Goal: Task Accomplishment & Management: Manage account settings

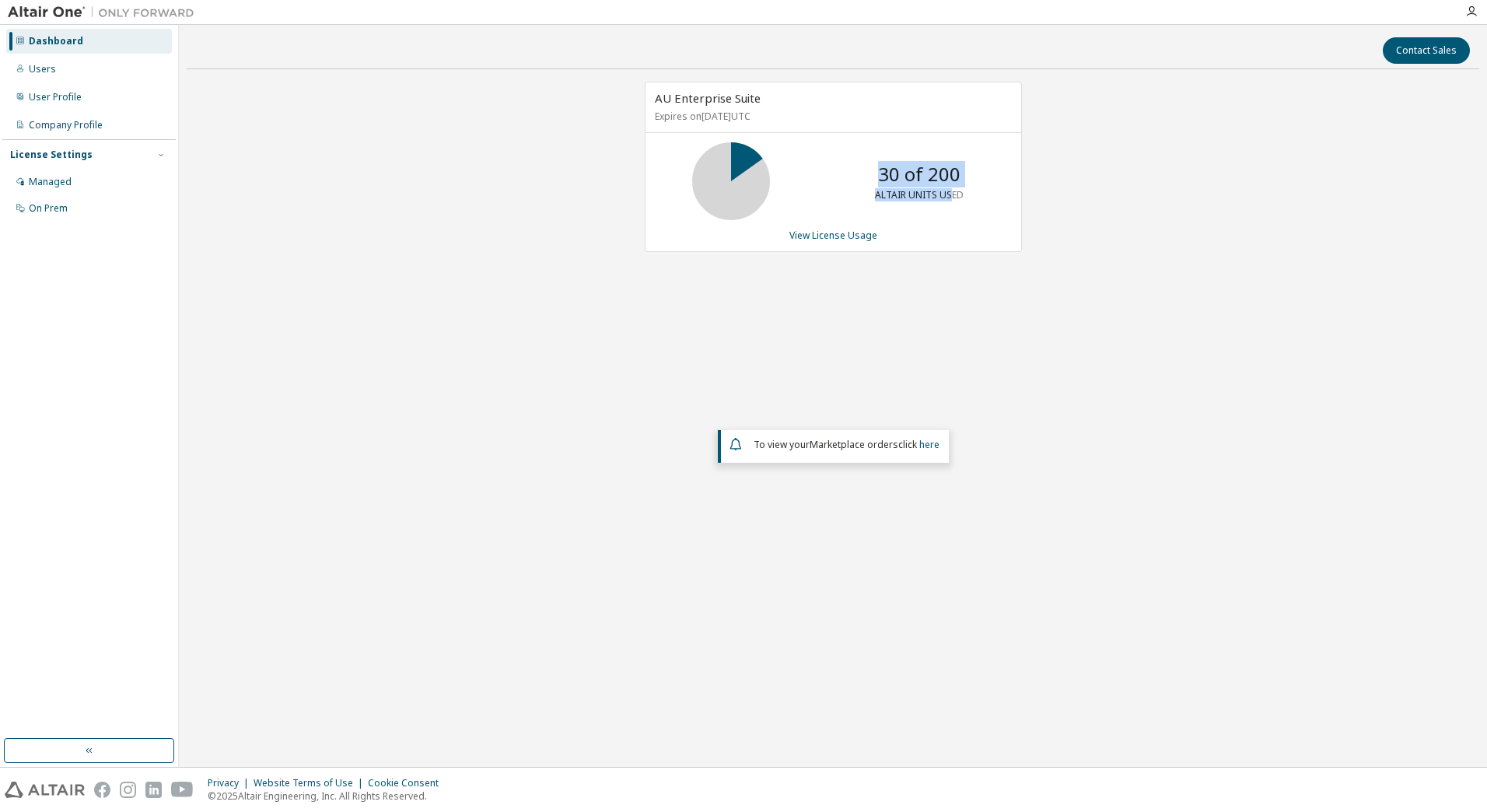
drag, startPoint x: 953, startPoint y: 192, endPoint x: 808, endPoint y: 178, distance: 145.7
click at [808, 178] on div "30 of 200 ALTAIR UNITS USED" at bounding box center [834, 181] width 376 height 78
drag, startPoint x: 808, startPoint y: 178, endPoint x: 996, endPoint y: 204, distance: 189.8
click at [996, 204] on div "30 of 200 ALTAIR UNITS USED" at bounding box center [834, 181] width 376 height 78
drag, startPoint x: 664, startPoint y: 173, endPoint x: 907, endPoint y: 236, distance: 251.0
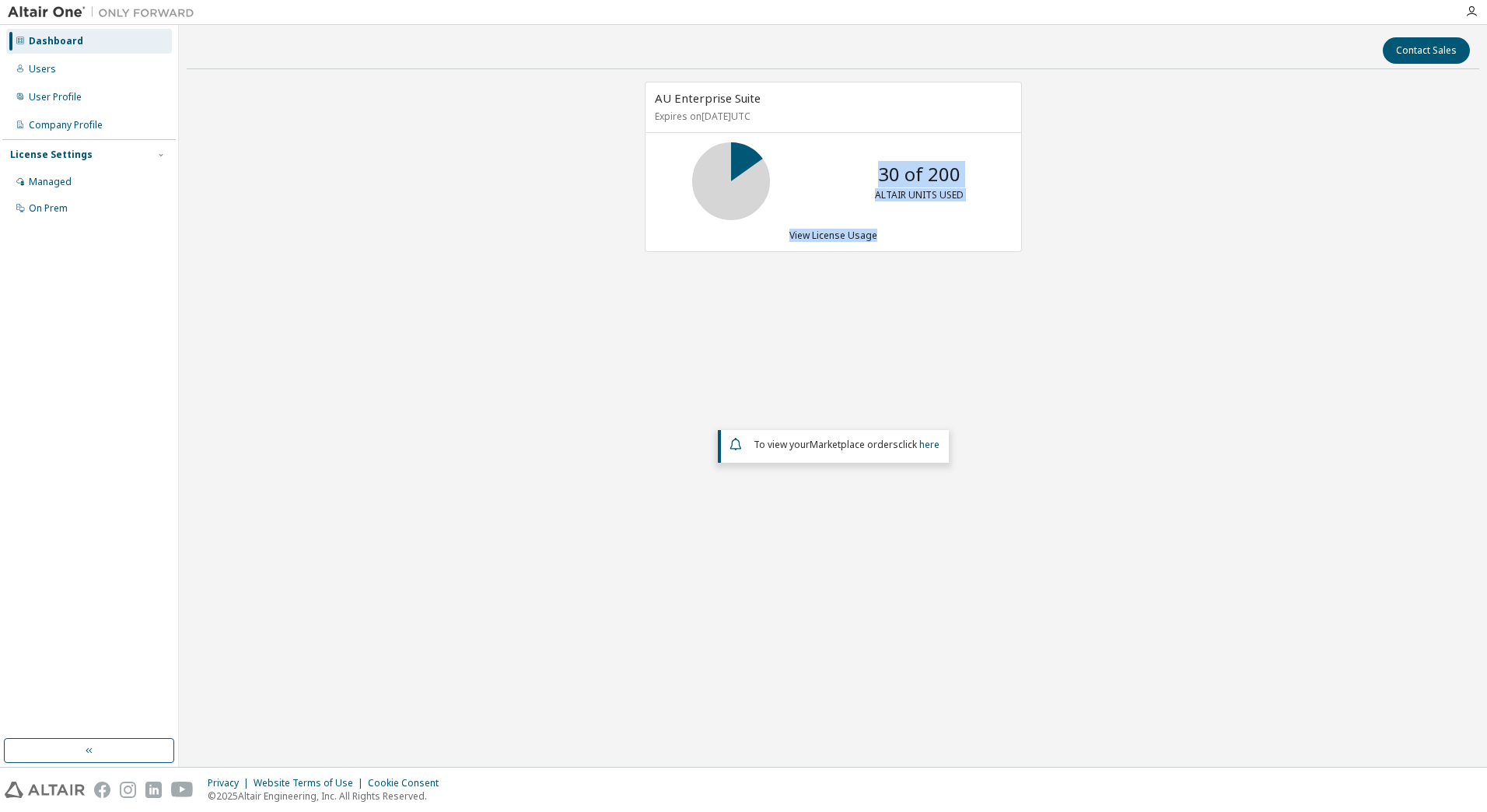
click at [907, 236] on div "AU Enterprise Suite Expires on November 20, 2025 UTC 30 of 200 ALTAIR UNITS USE…" at bounding box center [834, 167] width 377 height 171
drag, startPoint x: 907, startPoint y: 236, endPoint x: 913, endPoint y: 272, distance: 36.5
click at [913, 272] on div "AU Enterprise Suite Expires on November 20, 2025 UTC 30 of 200 ALTAIR UNITS USE…" at bounding box center [833, 346] width 1293 height 528
click at [819, 237] on link "View License Usage" at bounding box center [834, 235] width 88 height 13
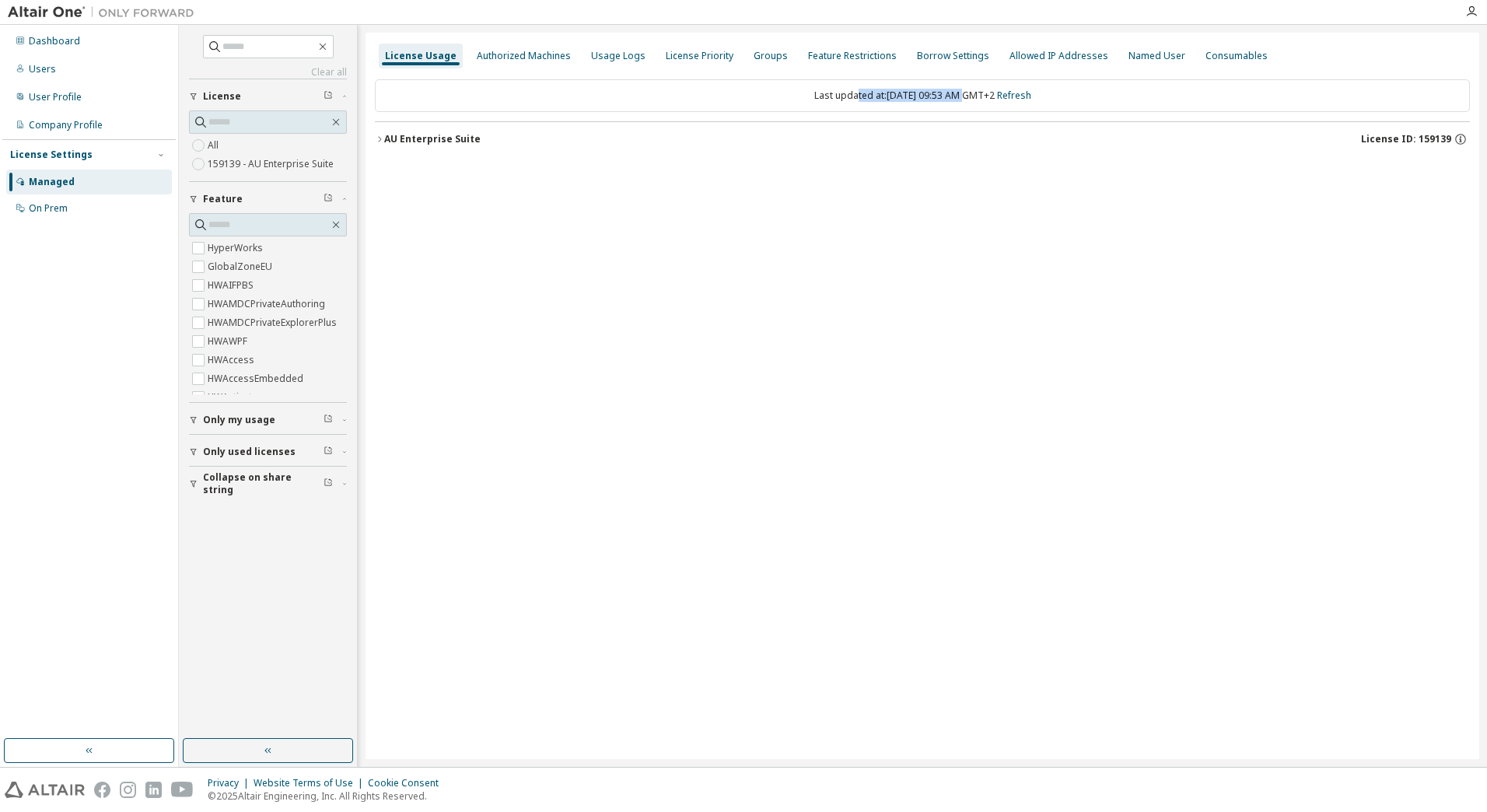
drag, startPoint x: 838, startPoint y: 95, endPoint x: 945, endPoint y: 97, distance: 107.0
click at [945, 97] on div "Last updated at: Wed 2025-10-08 09:53 AM GMT+2 Refresh" at bounding box center [922, 96] width 1095 height 33
click at [843, 229] on div "License Usage Authorized Machines Usage Logs License Priority Groups Feature Re…" at bounding box center [922, 396] width 1114 height 726
click at [105, 43] on div "Dashboard" at bounding box center [89, 42] width 166 height 25
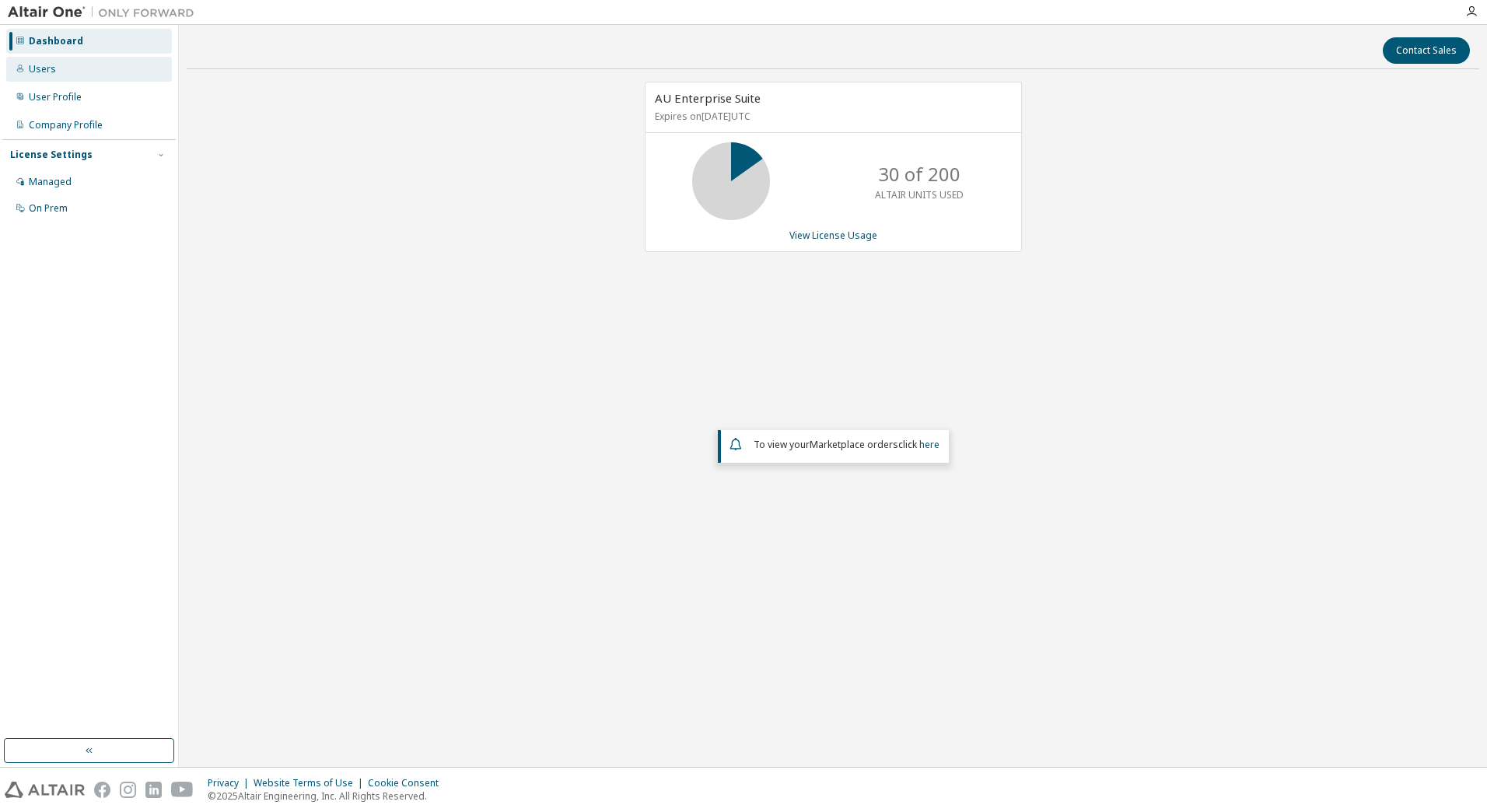
click at [83, 72] on div "Users" at bounding box center [89, 69] width 166 height 25
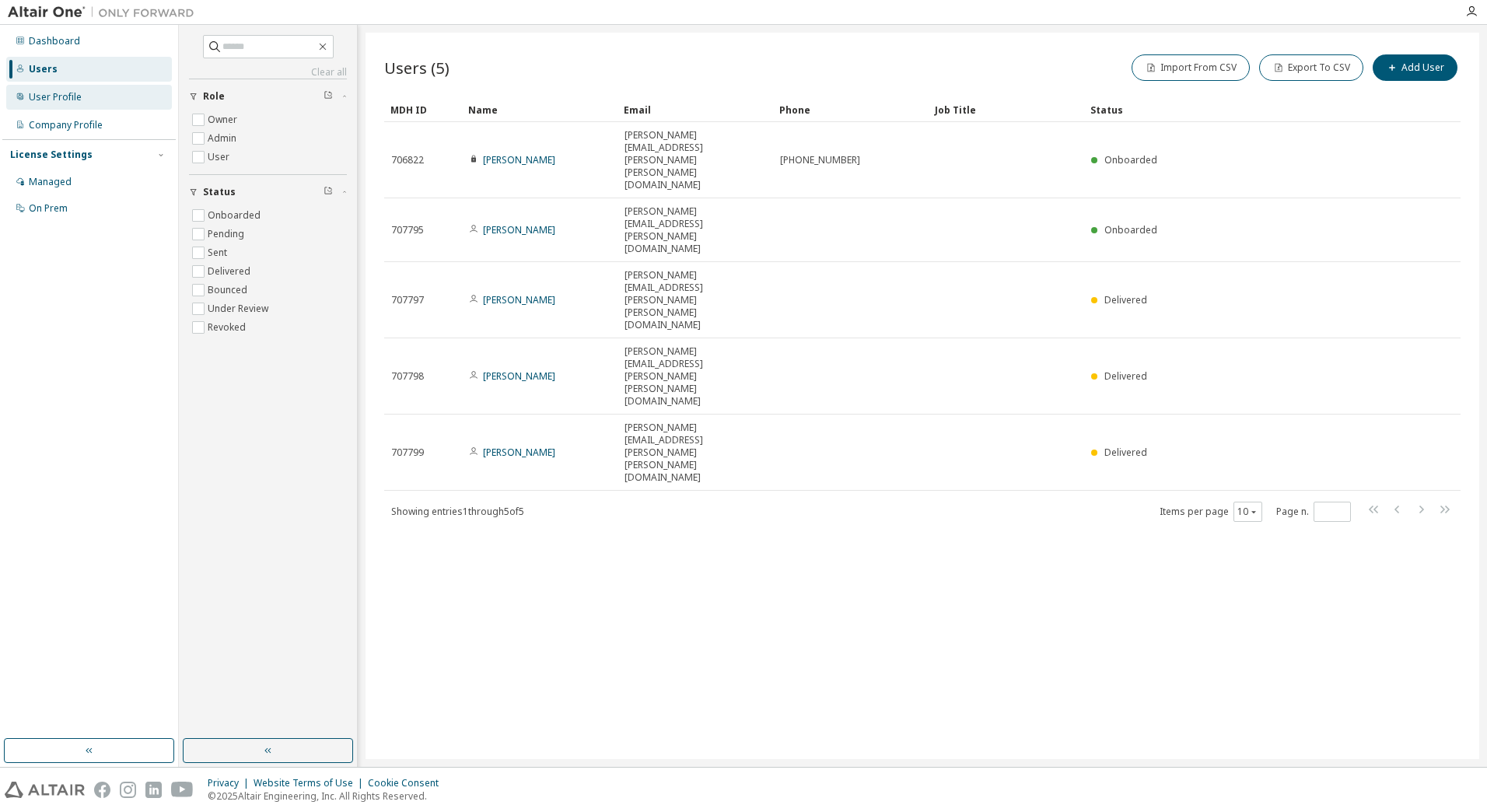
click at [74, 107] on div "User Profile" at bounding box center [89, 97] width 166 height 25
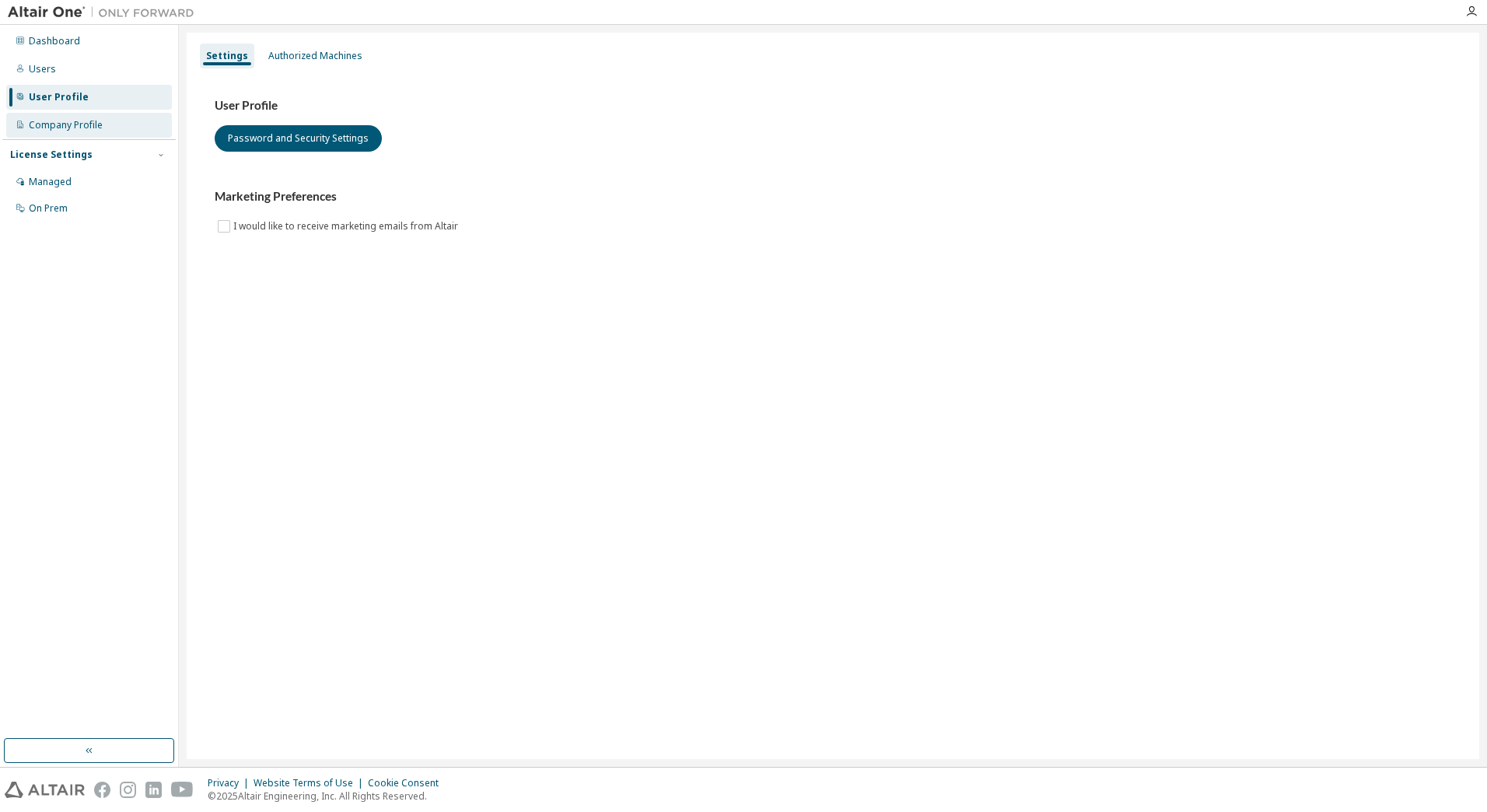
click at [70, 132] on div "Company Profile" at bounding box center [89, 125] width 166 height 25
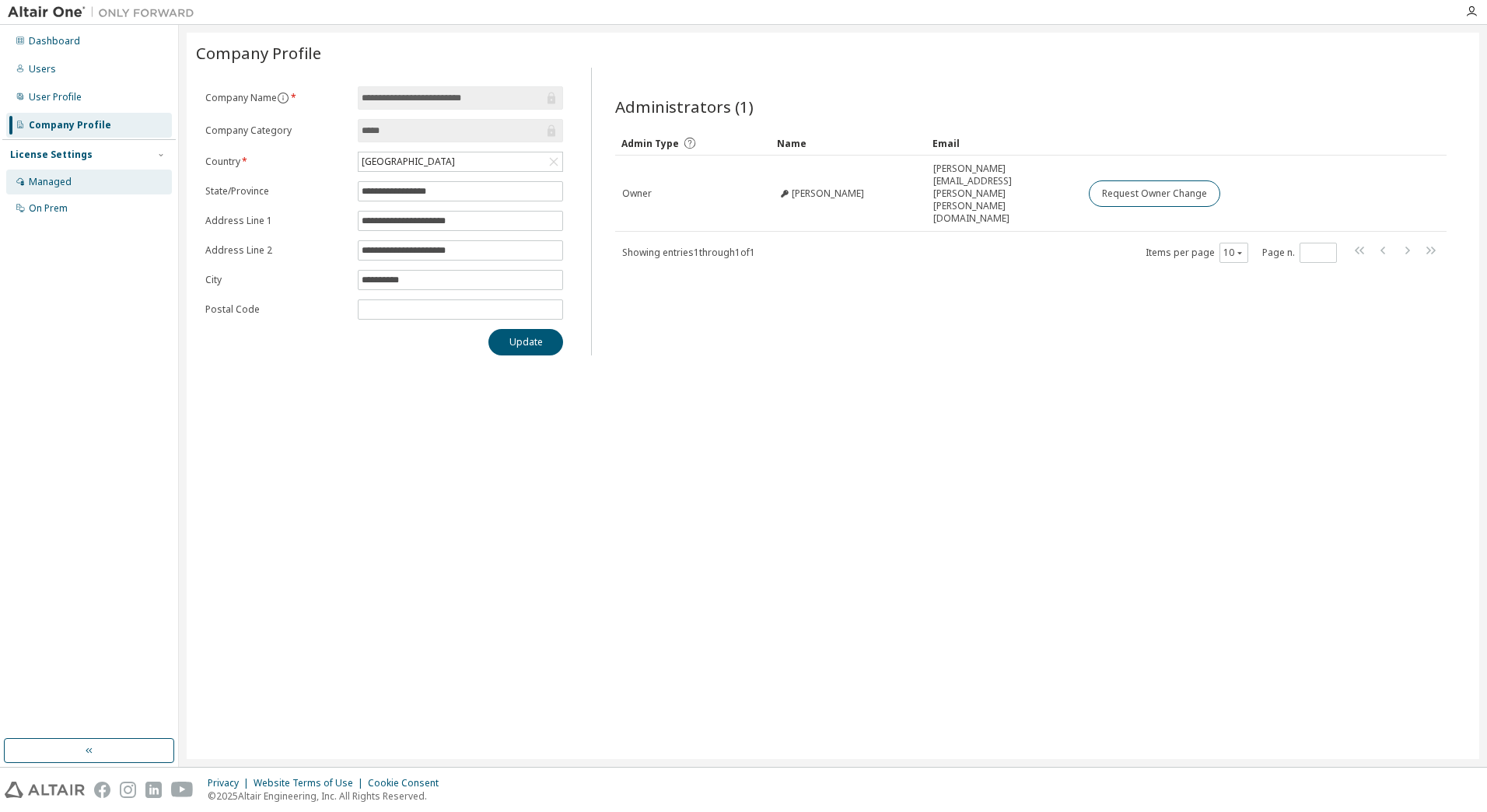
click at [53, 186] on div "Managed" at bounding box center [50, 182] width 42 height 13
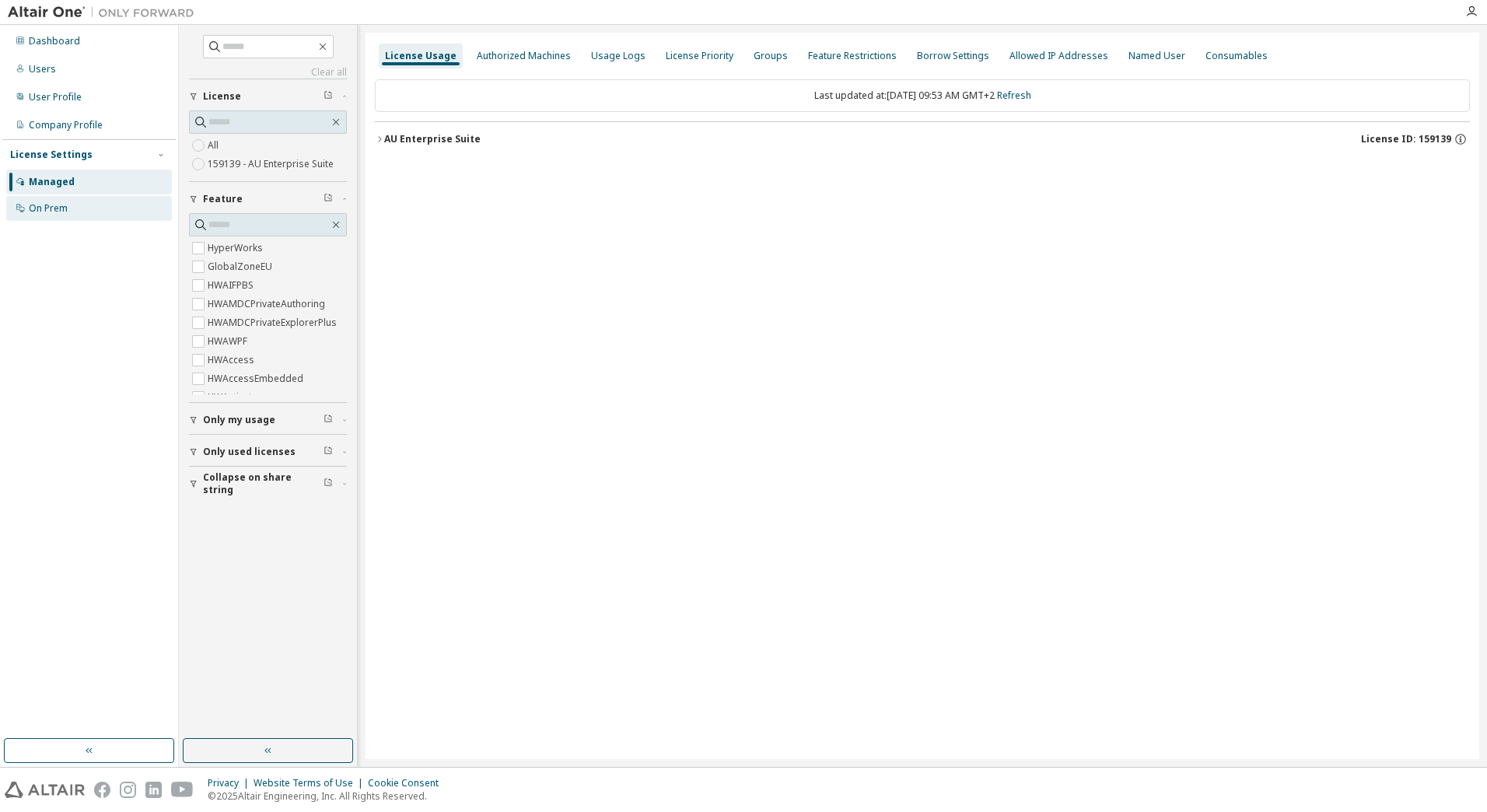
click at [31, 208] on div "On Prem" at bounding box center [48, 208] width 39 height 13
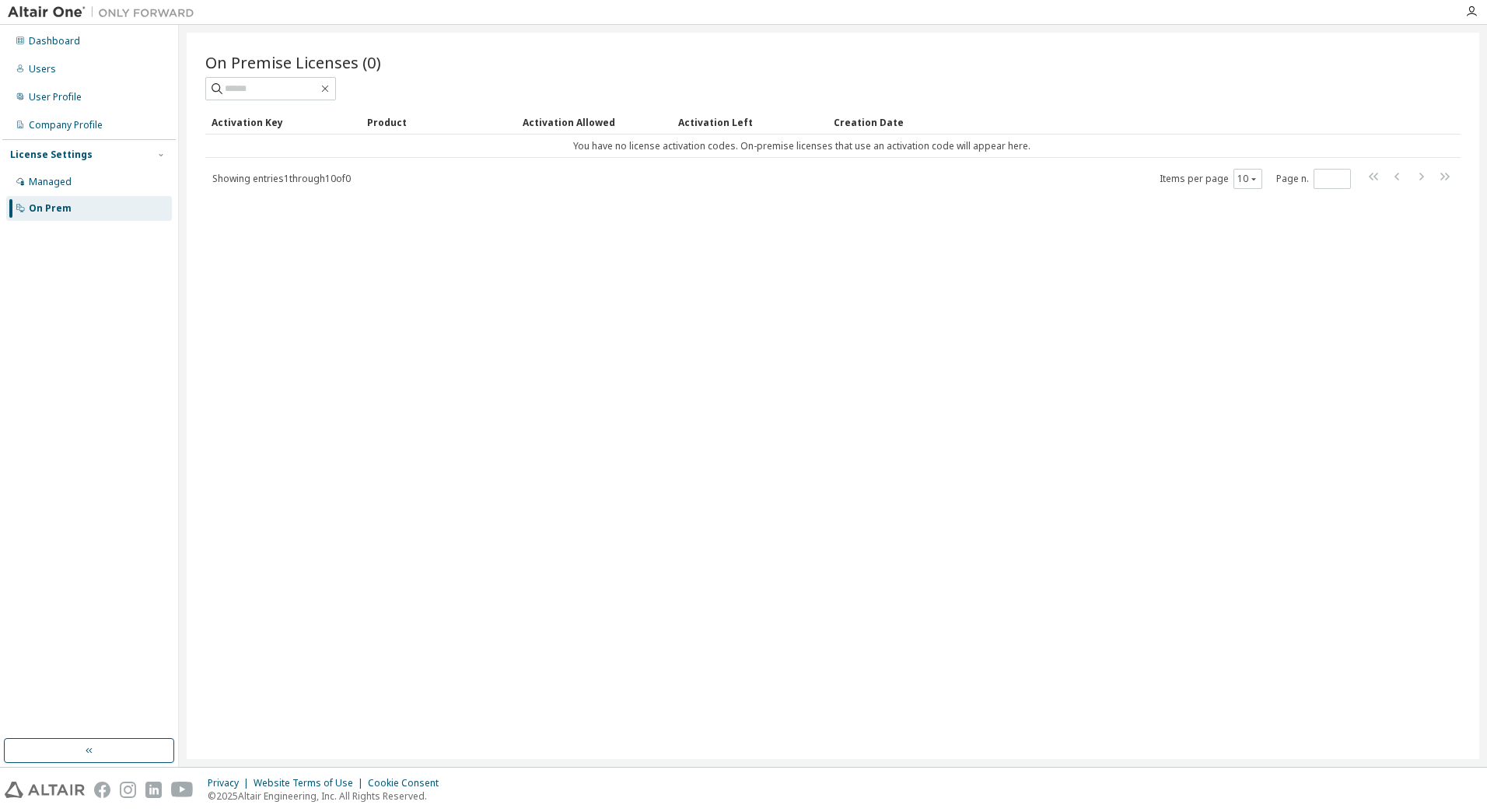
click at [70, 168] on div "License Settings Managed On Prem" at bounding box center [89, 181] width 174 height 83
click at [54, 181] on div "Managed" at bounding box center [50, 182] width 42 height 13
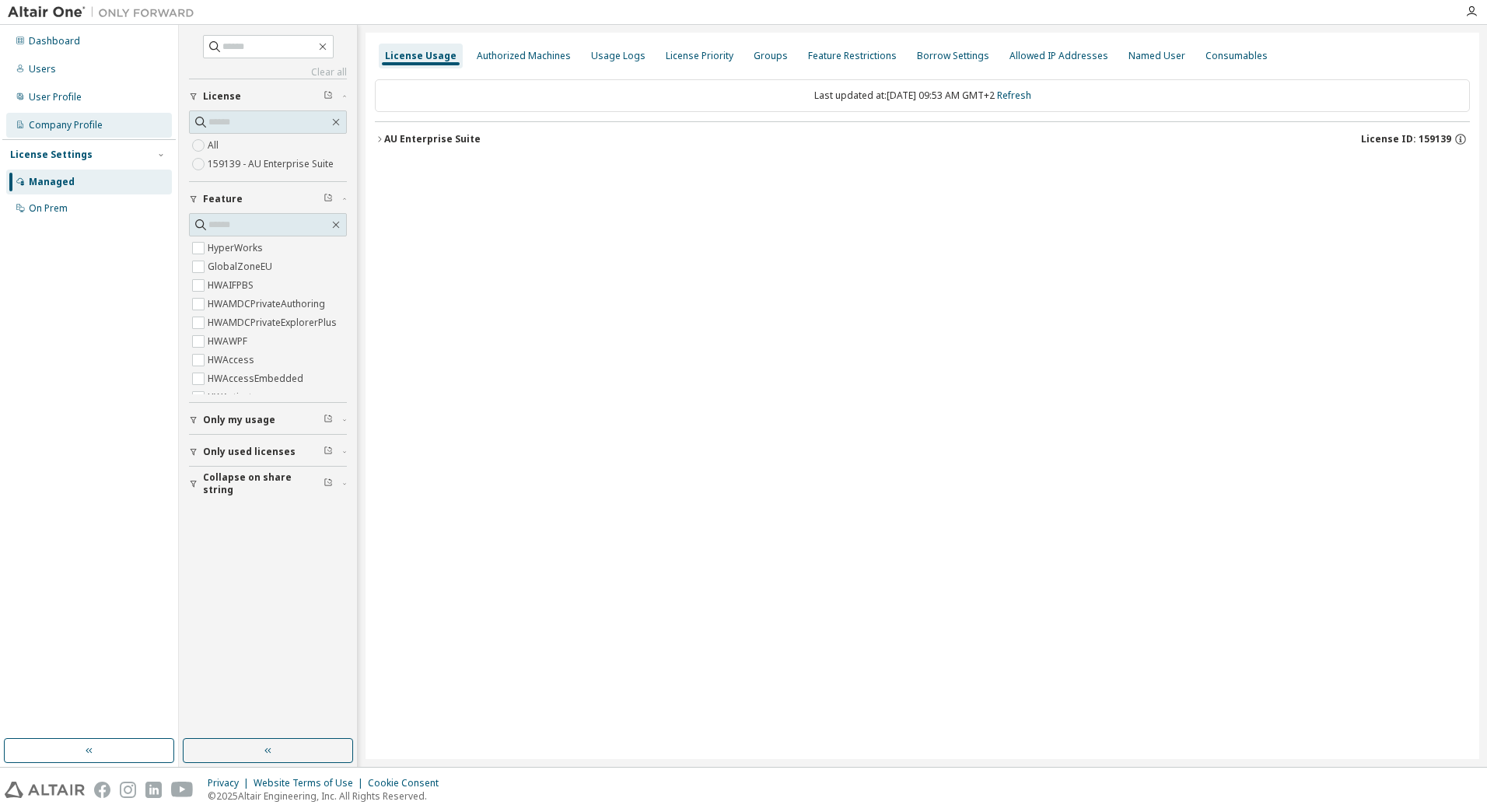
click at [60, 123] on div "Company Profile" at bounding box center [66, 125] width 74 height 13
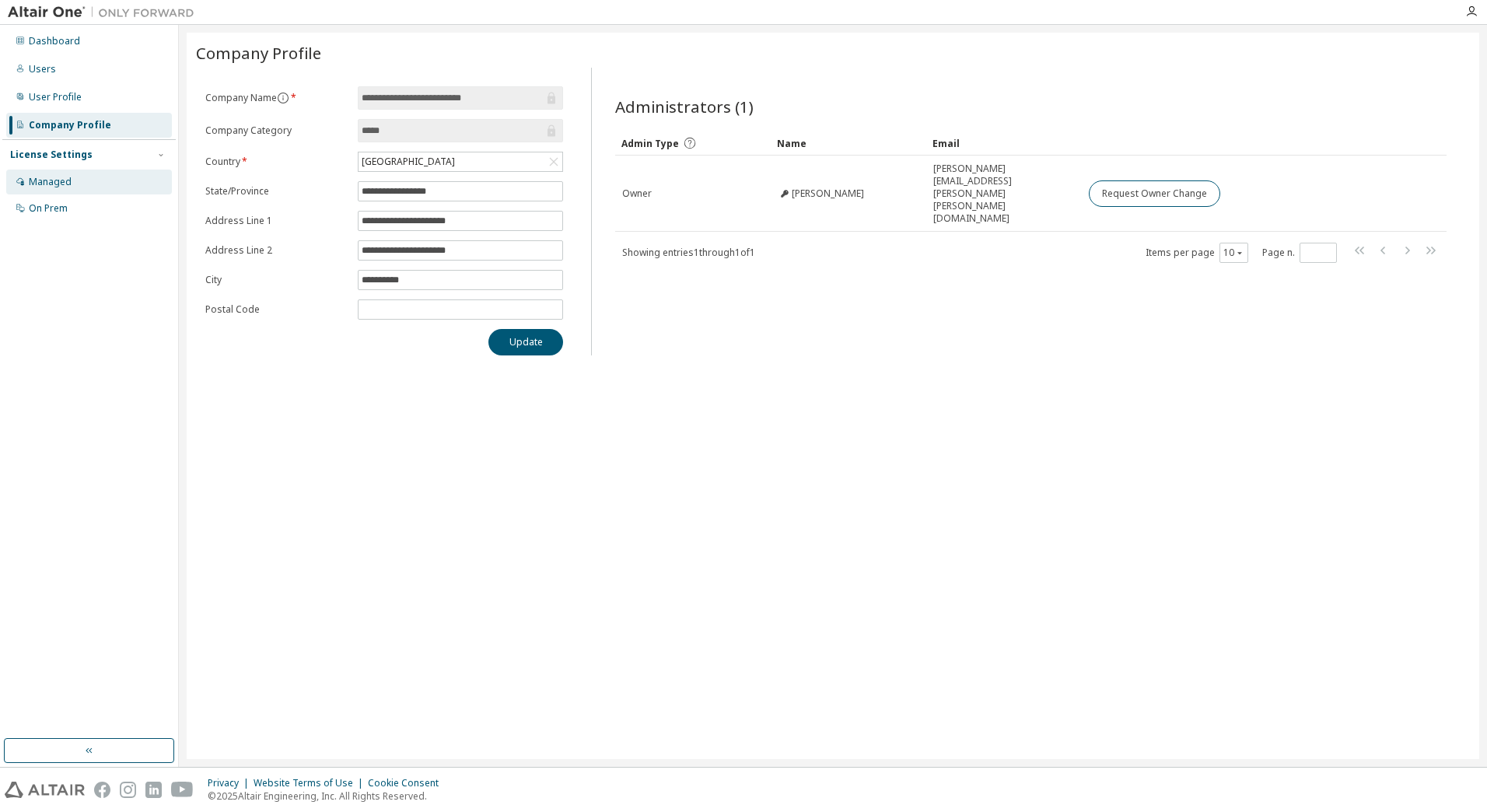
click at [75, 178] on div "Managed" at bounding box center [89, 182] width 166 height 25
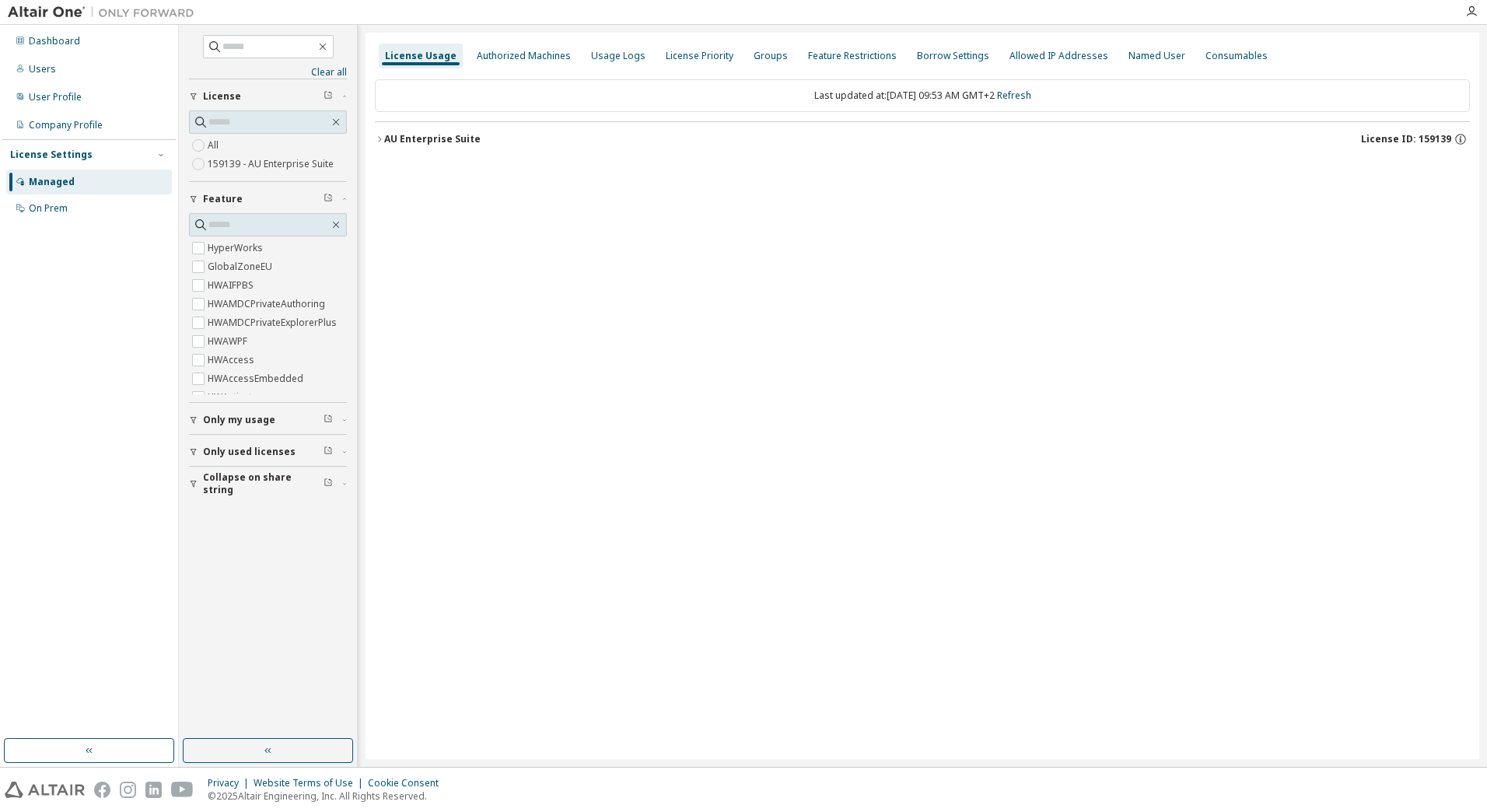
click at [392, 140] on div "AU Enterprise Suite" at bounding box center [432, 139] width 97 height 13
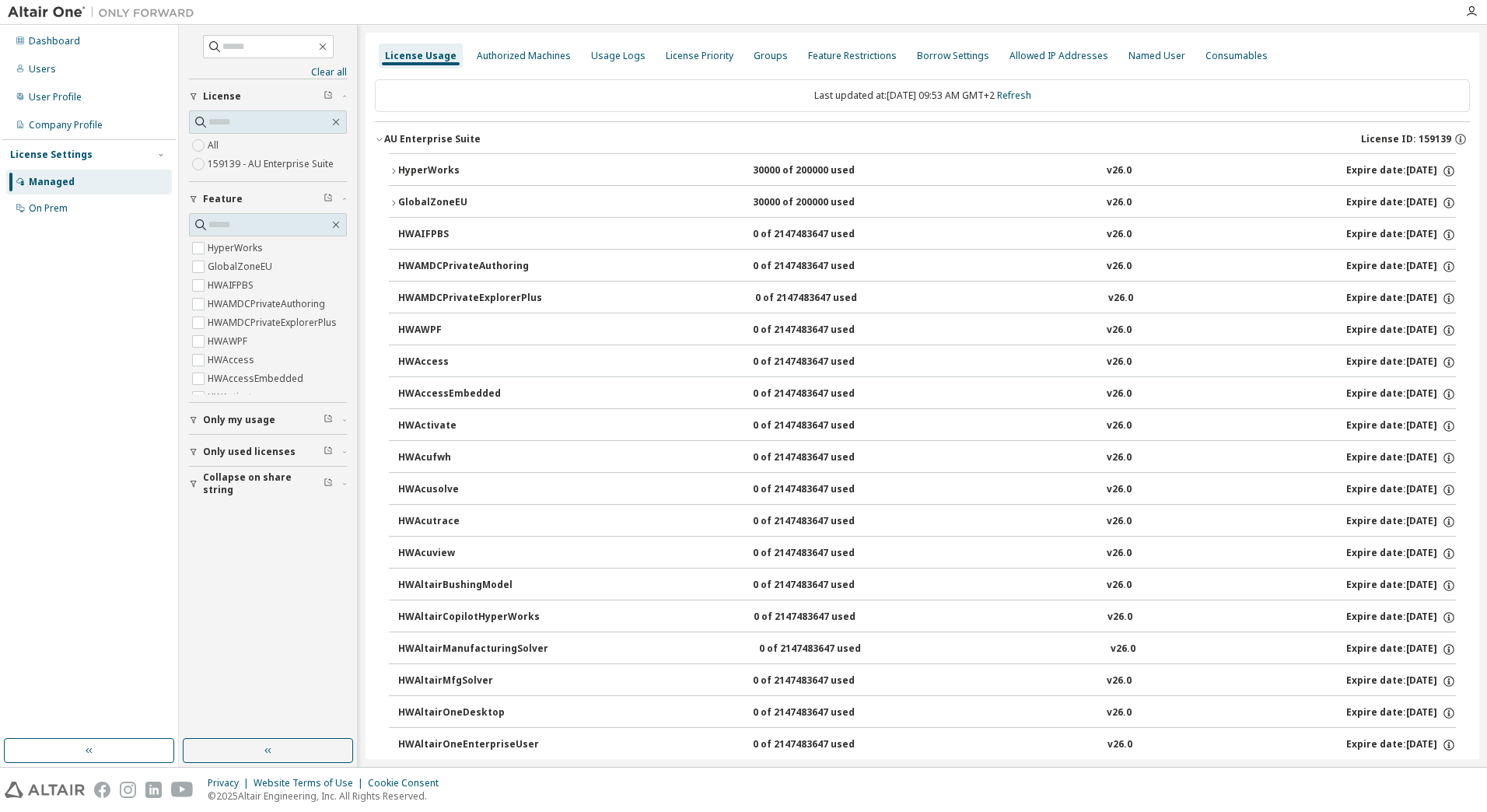
click at [396, 171] on icon "button" at bounding box center [394, 171] width 3 height 6
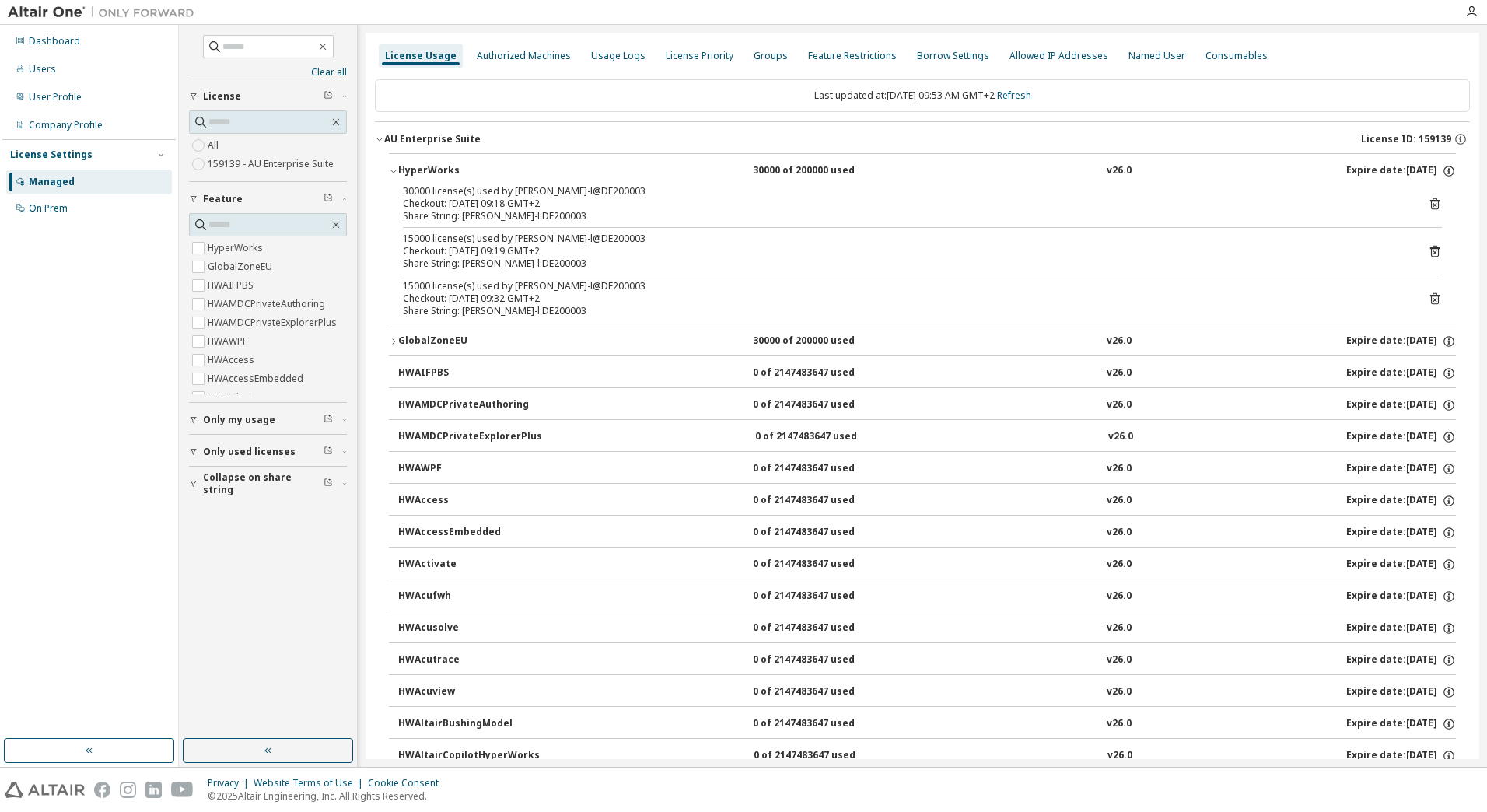
click at [396, 347] on button "GlobalZoneEU 30000 of 200000 used v26.0 Expire date: 2025-11-20" at bounding box center [922, 342] width 1067 height 35
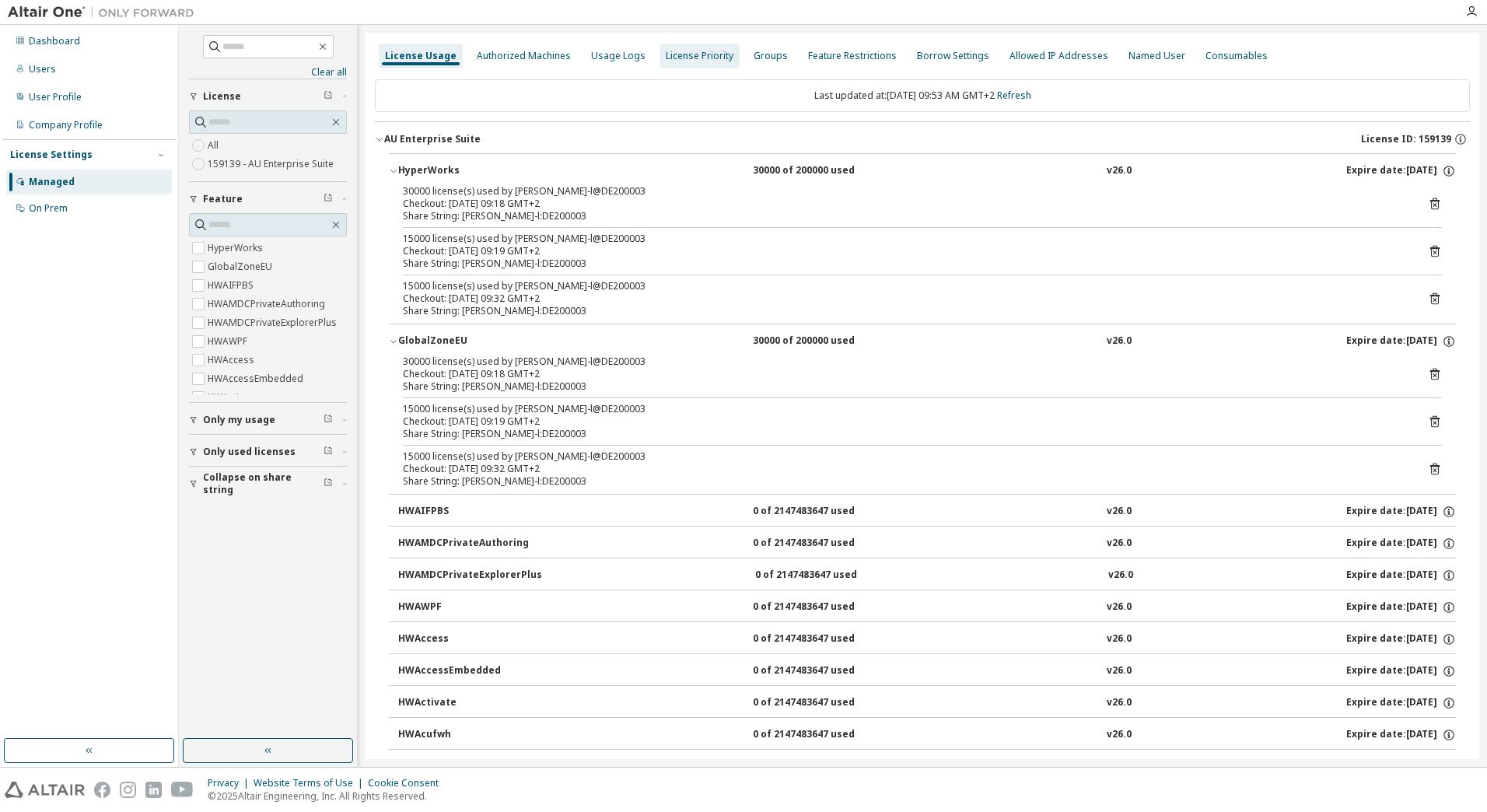
click at [709, 57] on div "License Priority" at bounding box center [700, 56] width 68 height 13
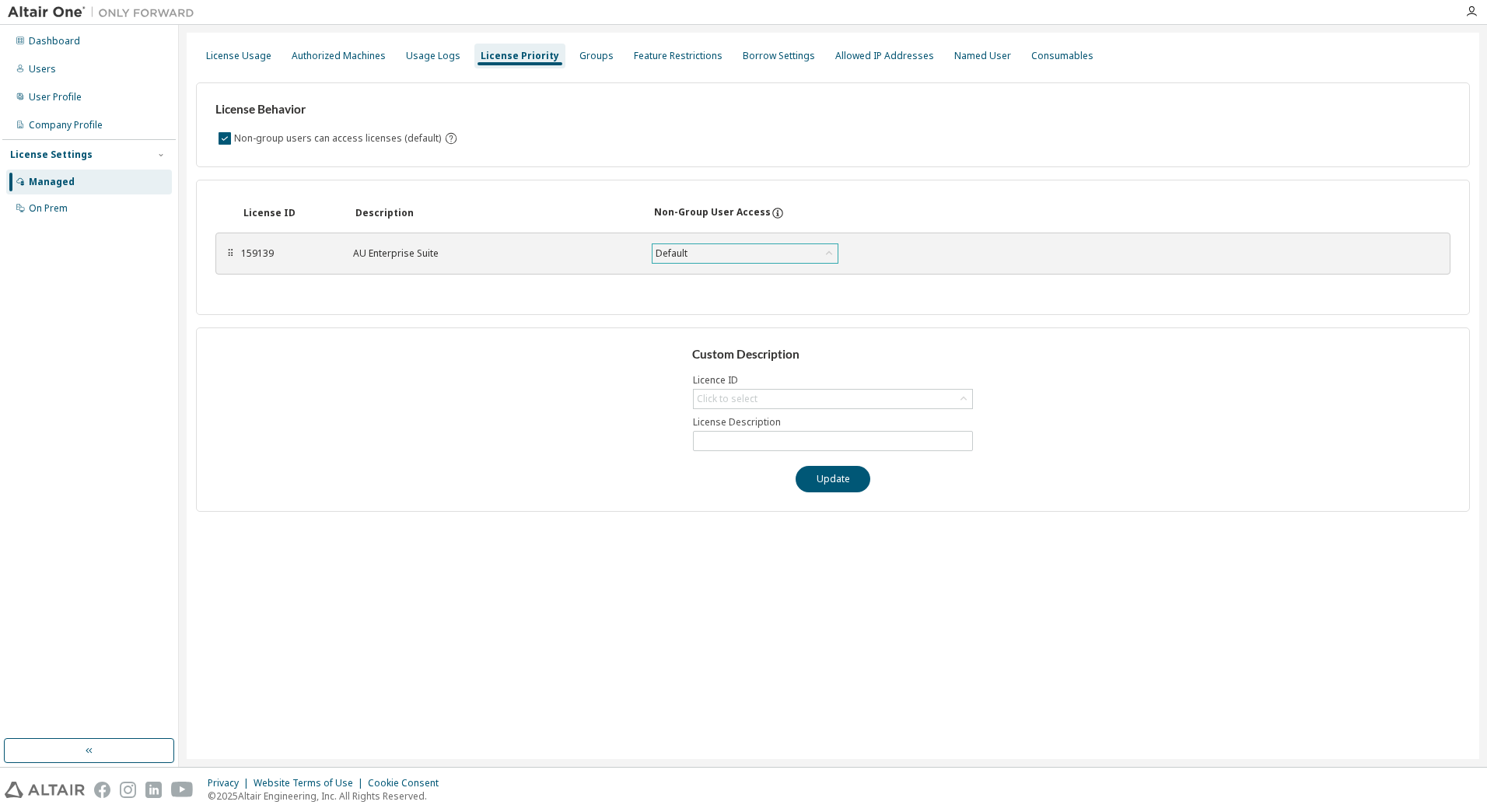
click at [696, 255] on div "Default" at bounding box center [745, 254] width 185 height 19
click at [580, 58] on div "Groups" at bounding box center [597, 56] width 35 height 13
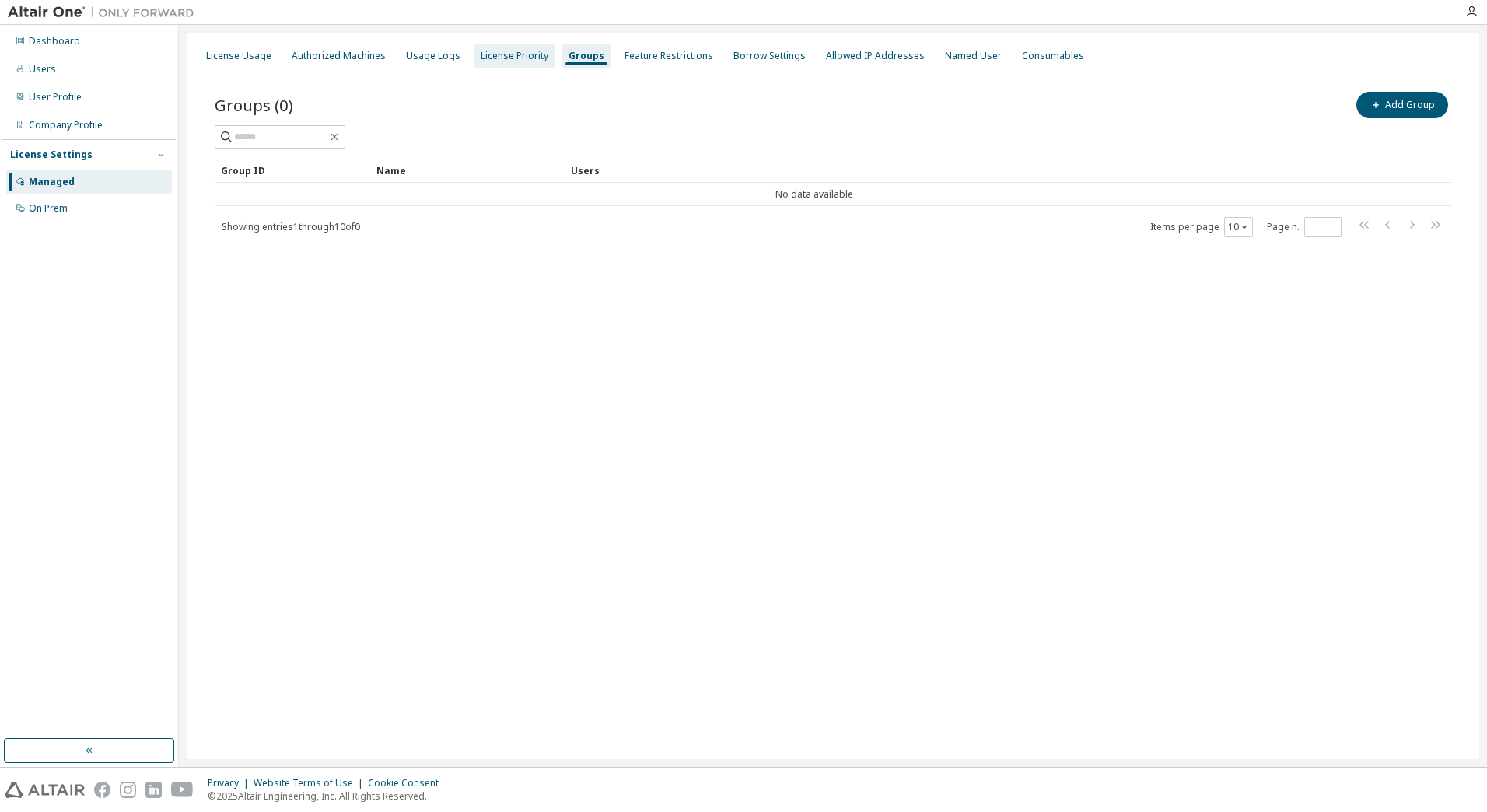
click at [497, 56] on div "License Priority" at bounding box center [514, 56] width 68 height 13
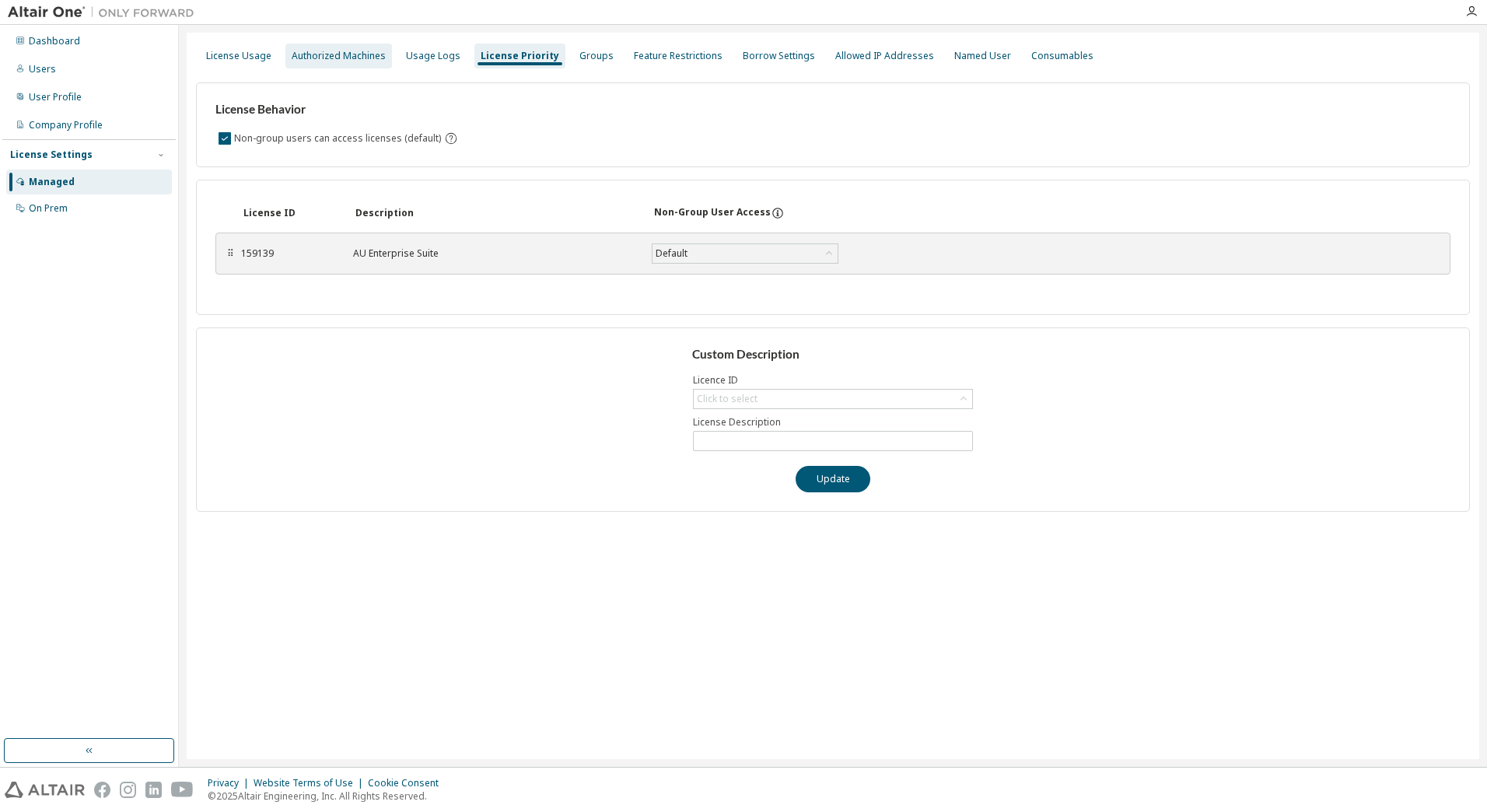
click at [340, 64] on div "Authorized Machines" at bounding box center [339, 56] width 107 height 25
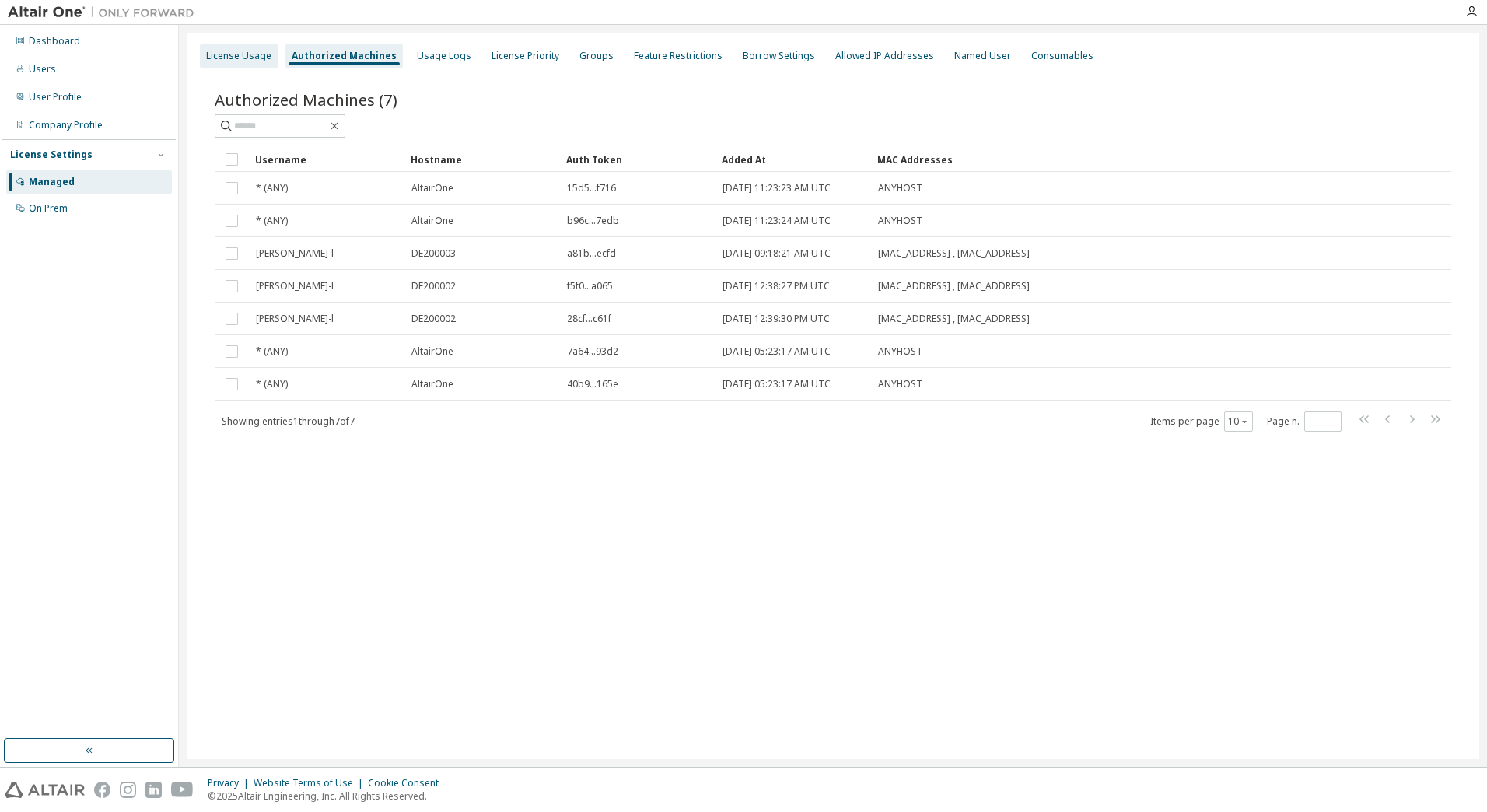
click at [254, 51] on div "License Usage" at bounding box center [238, 56] width 65 height 13
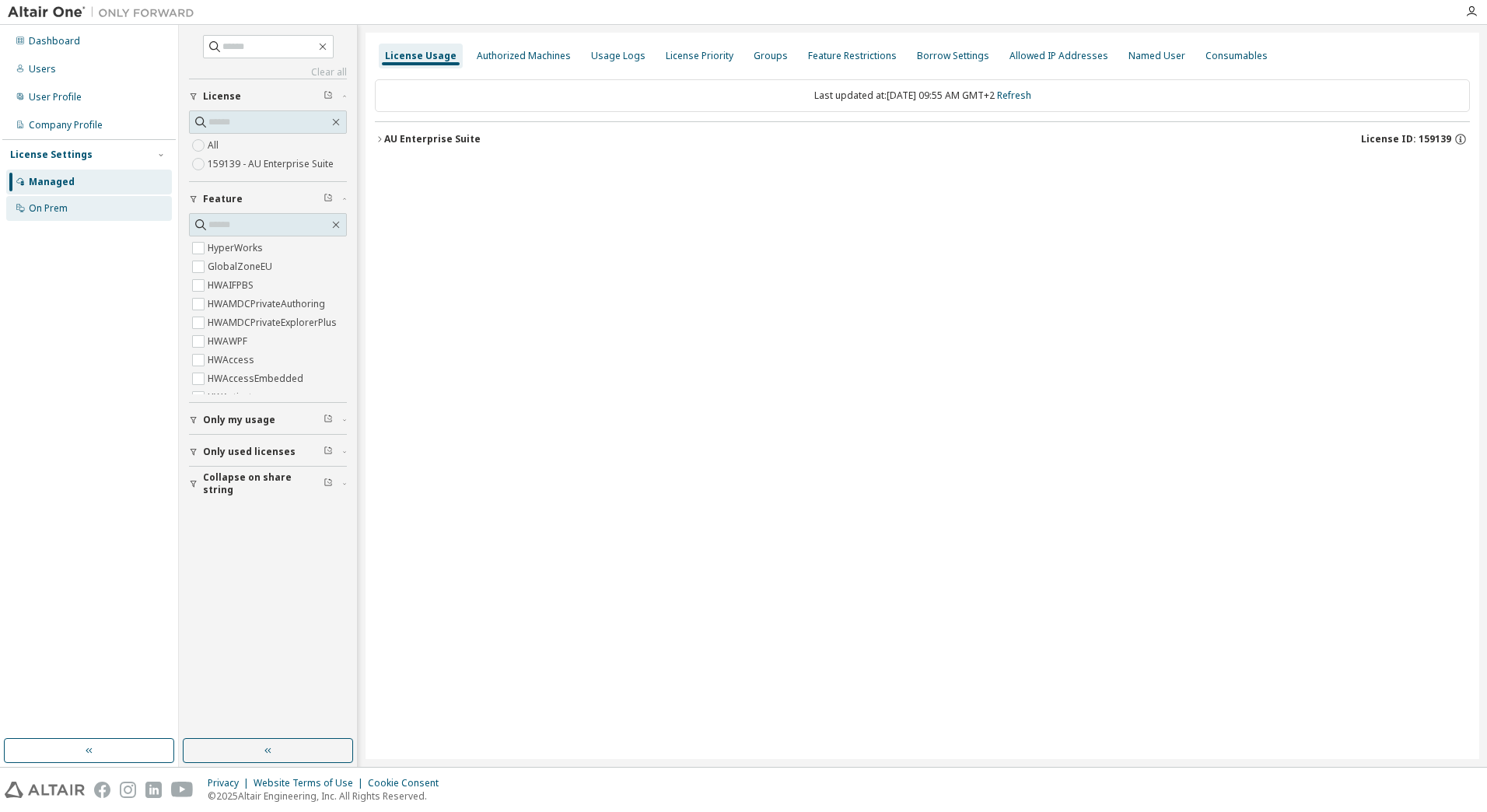
click at [113, 197] on div "On Prem" at bounding box center [89, 208] width 166 height 25
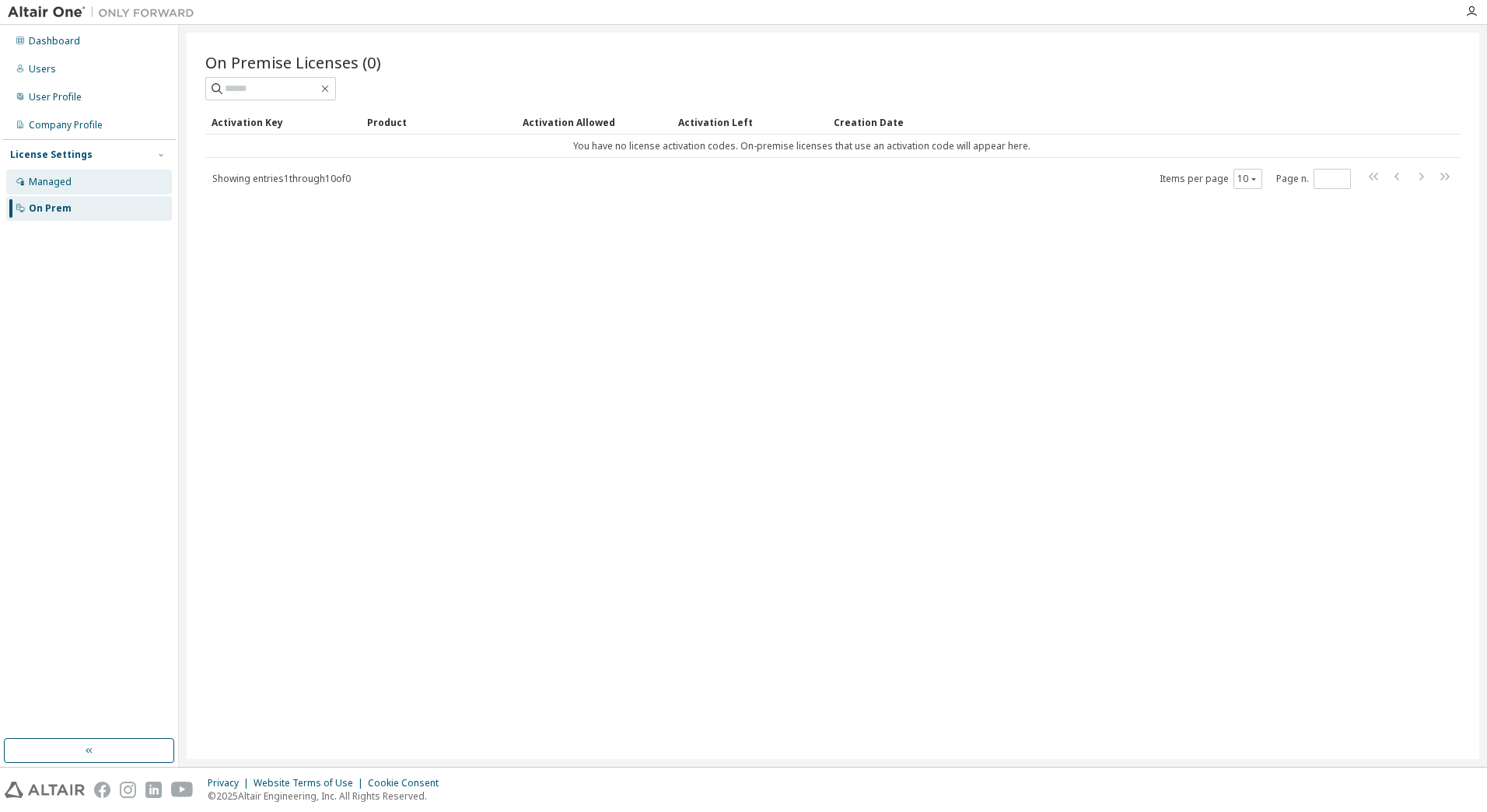
click at [112, 193] on div "Managed" at bounding box center [89, 182] width 166 height 25
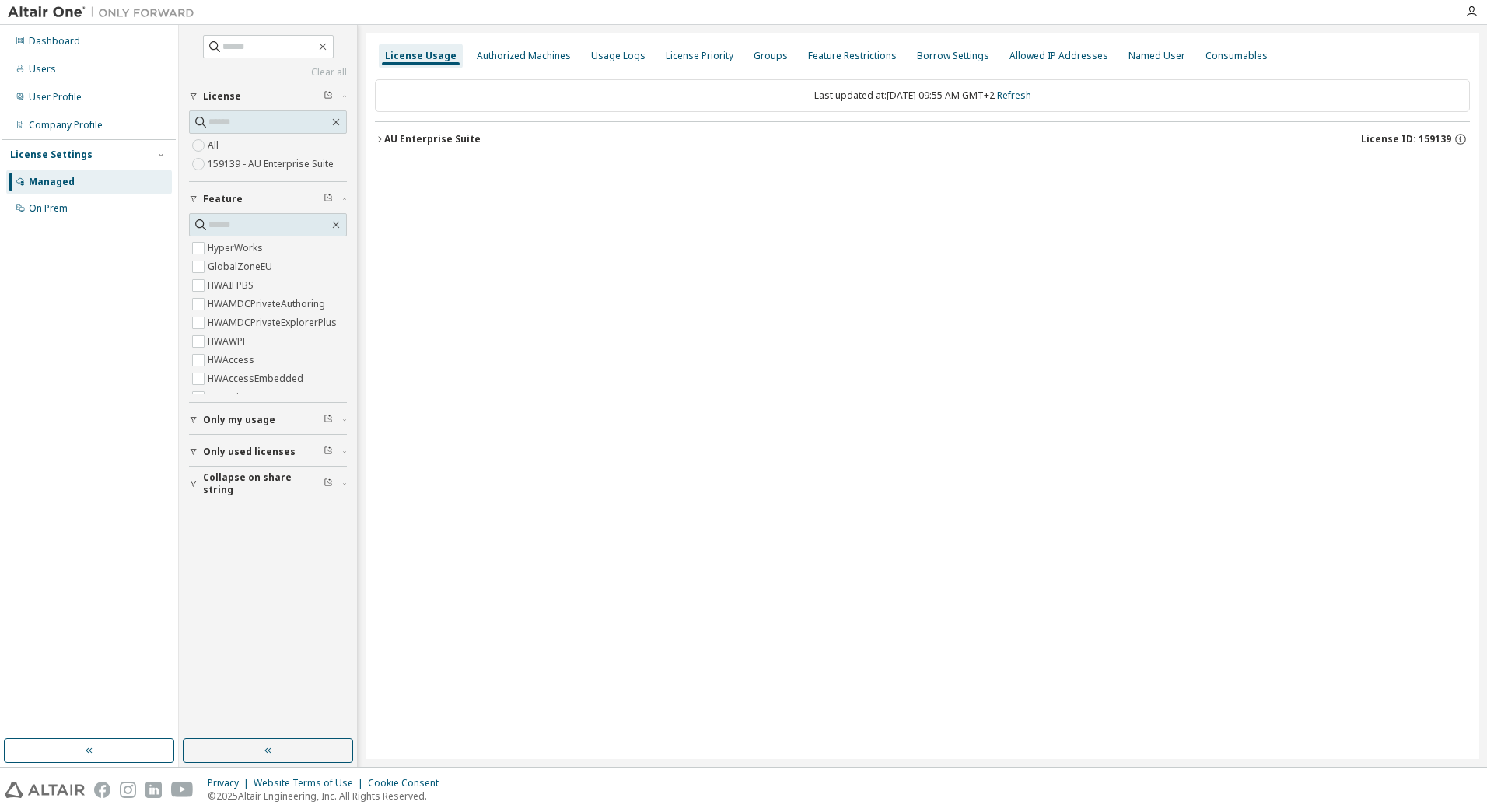
click at [431, 140] on div "AU Enterprise Suite" at bounding box center [432, 139] width 97 height 13
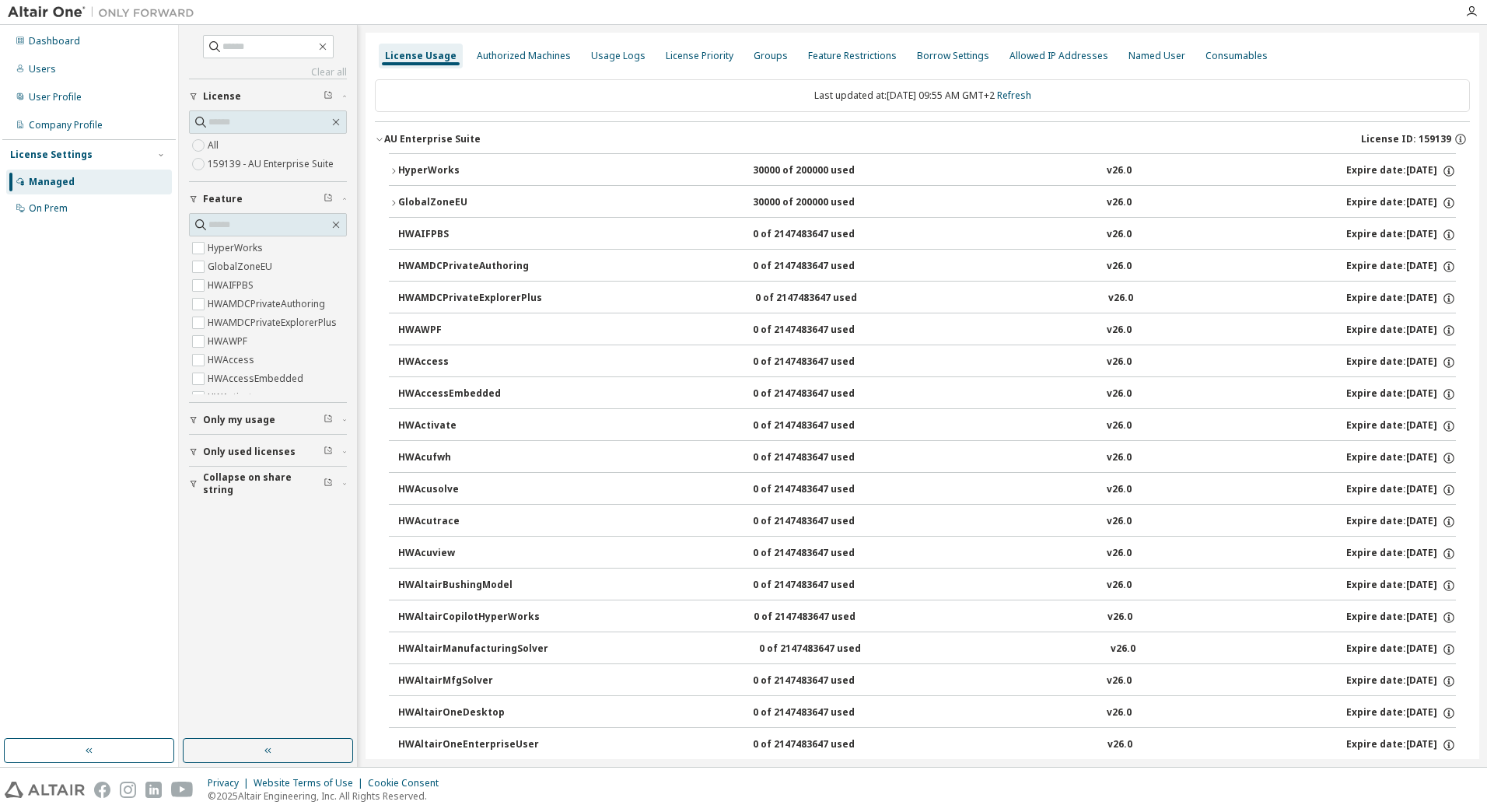
click at [771, 200] on div "30000 of 200000 used" at bounding box center [823, 203] width 140 height 14
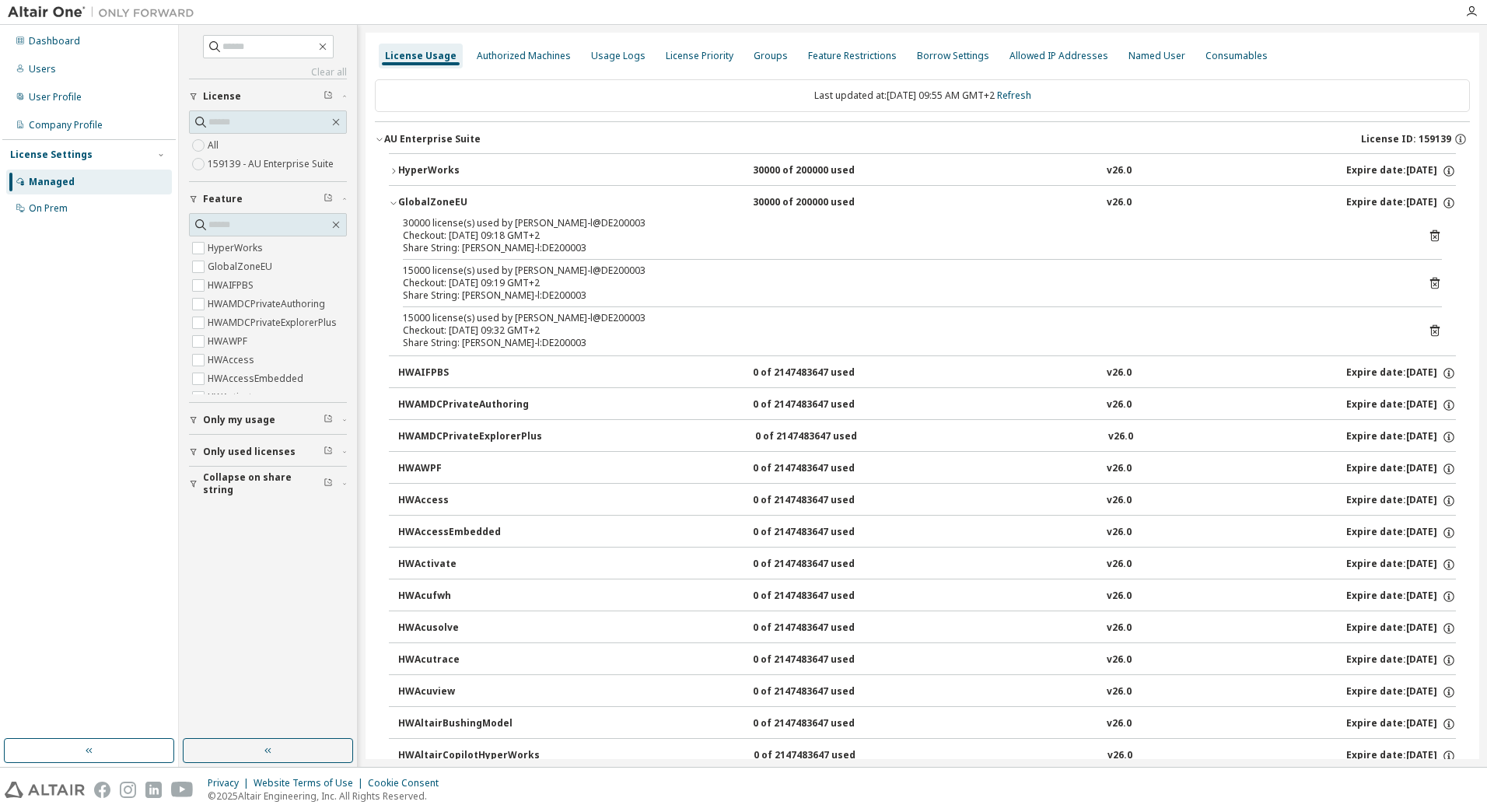
click at [771, 200] on div "30000 of 200000 used" at bounding box center [823, 203] width 140 height 14
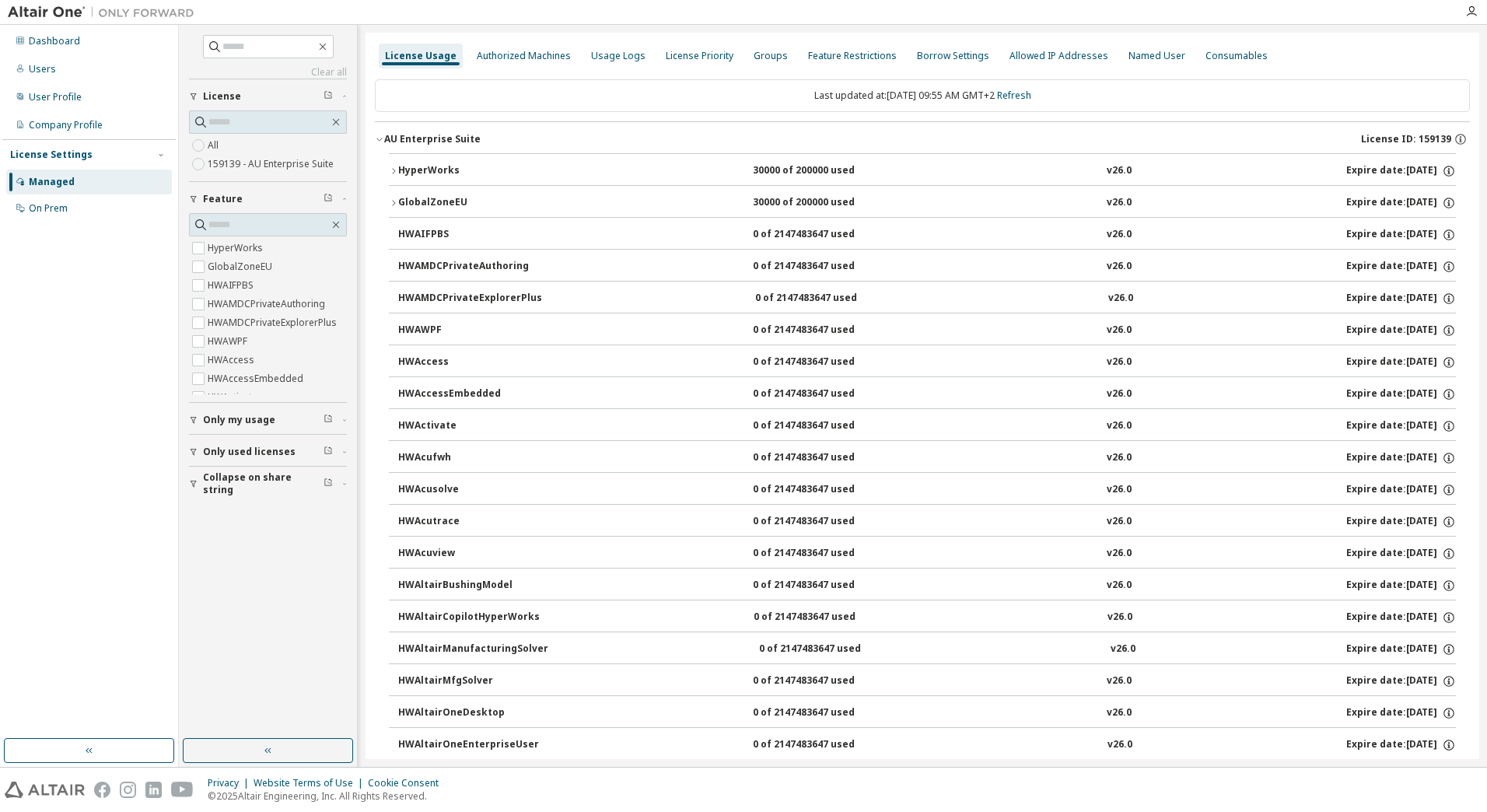
click at [494, 170] on div "HyperWorks" at bounding box center [468, 171] width 140 height 14
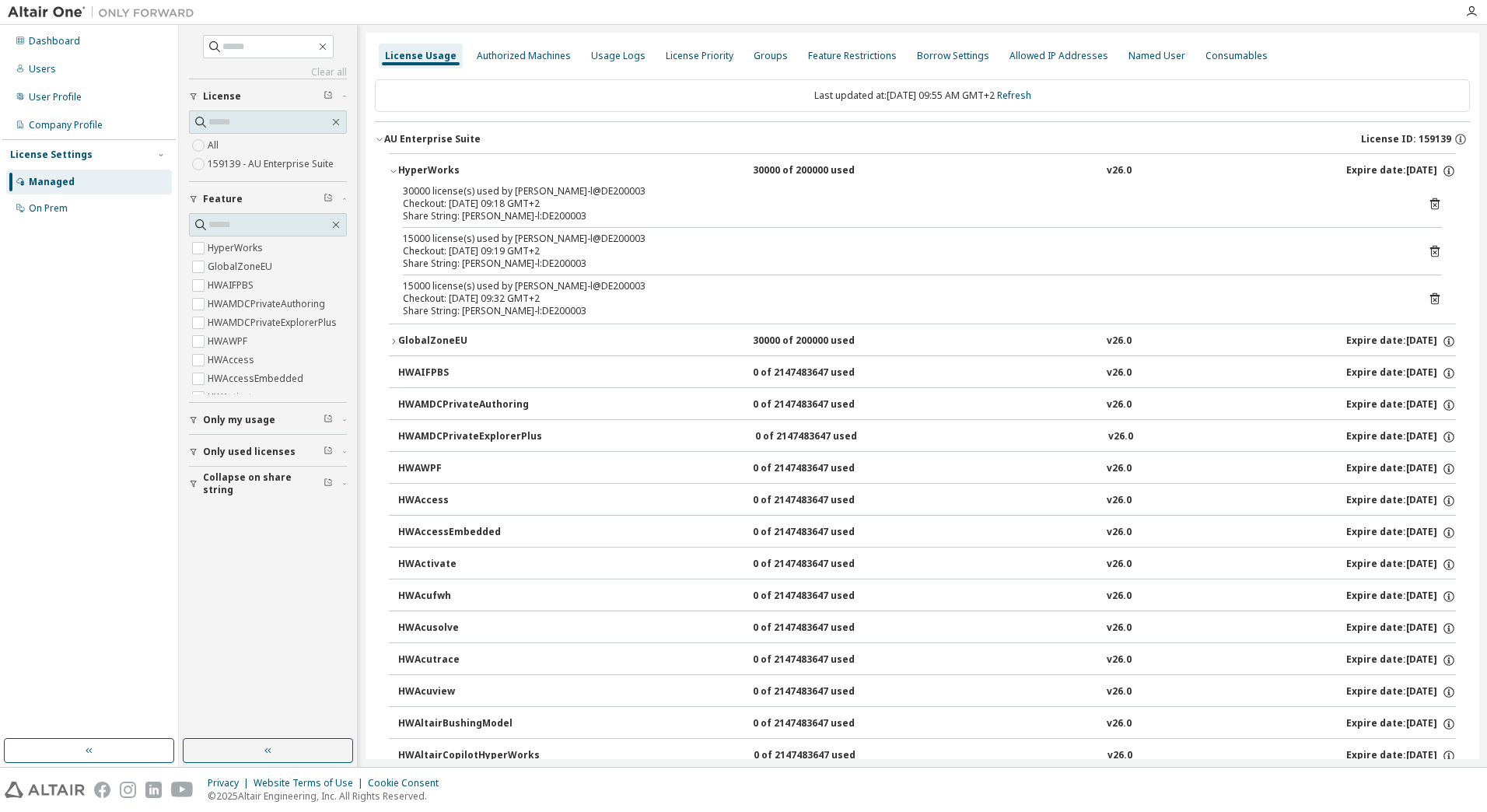
click at [489, 170] on div "HyperWorks" at bounding box center [468, 171] width 140 height 14
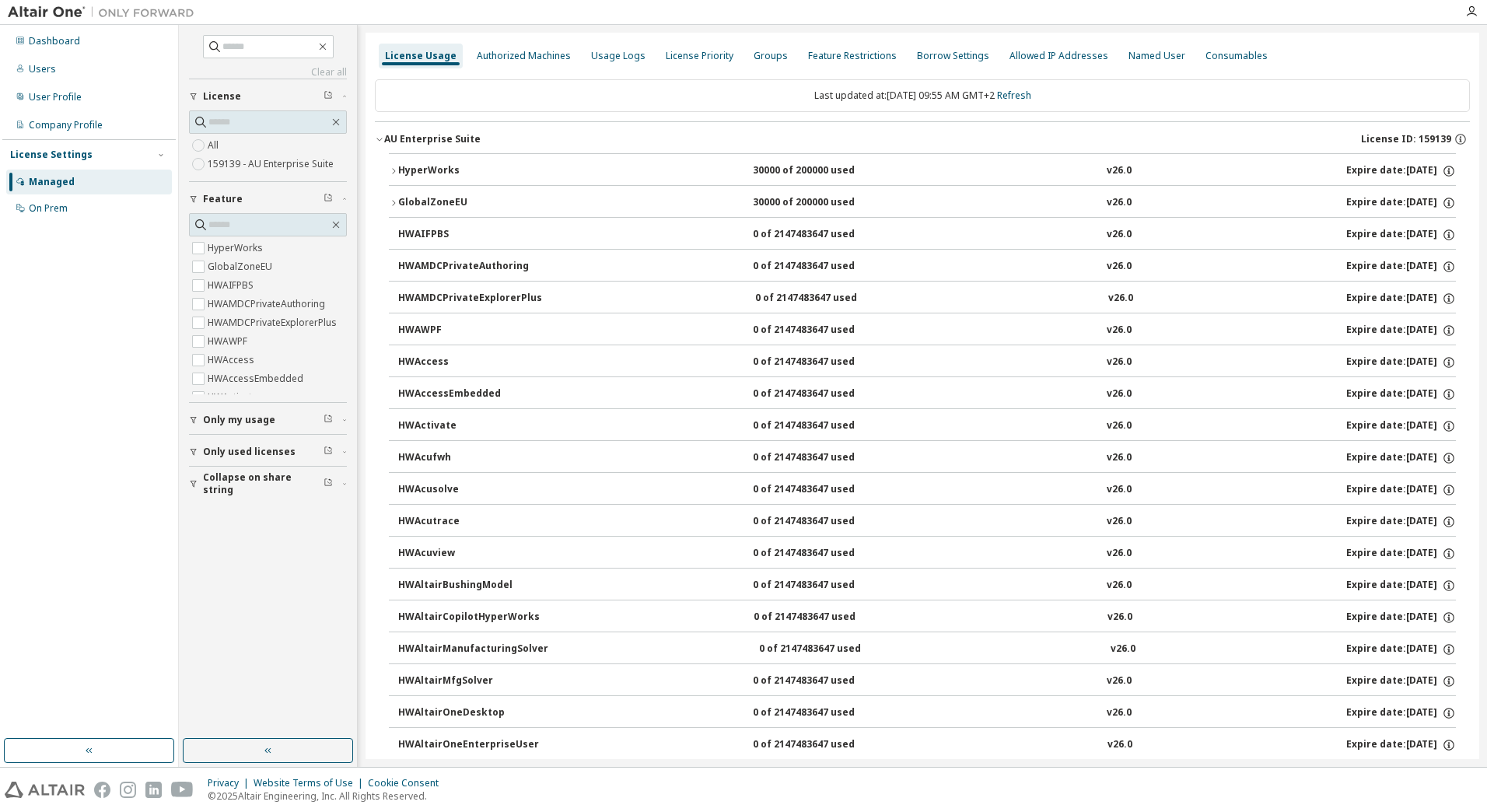
click at [469, 200] on div "GlobalZoneEU" at bounding box center [468, 203] width 140 height 14
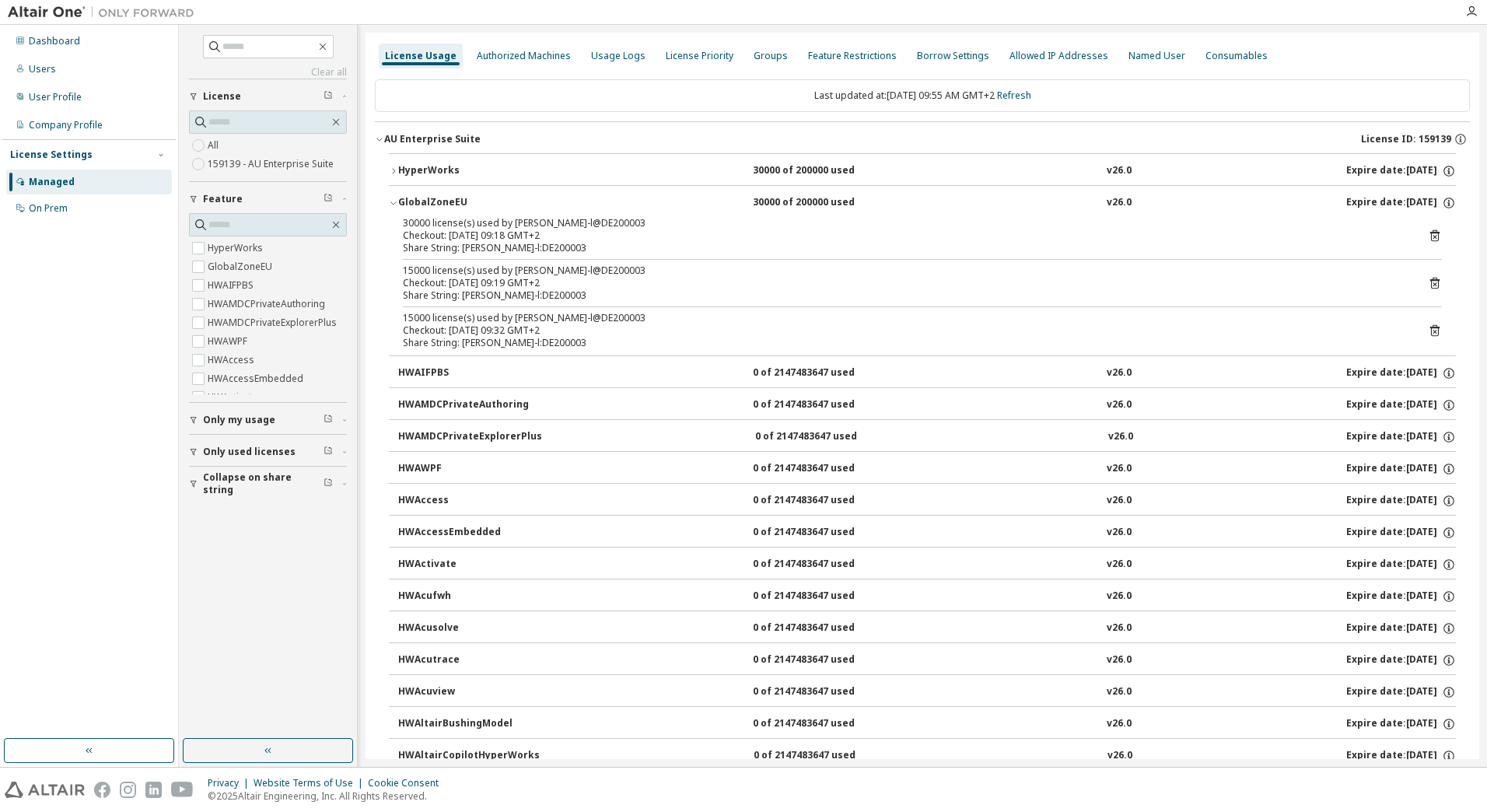
click at [469, 200] on div "GlobalZoneEU" at bounding box center [468, 203] width 140 height 14
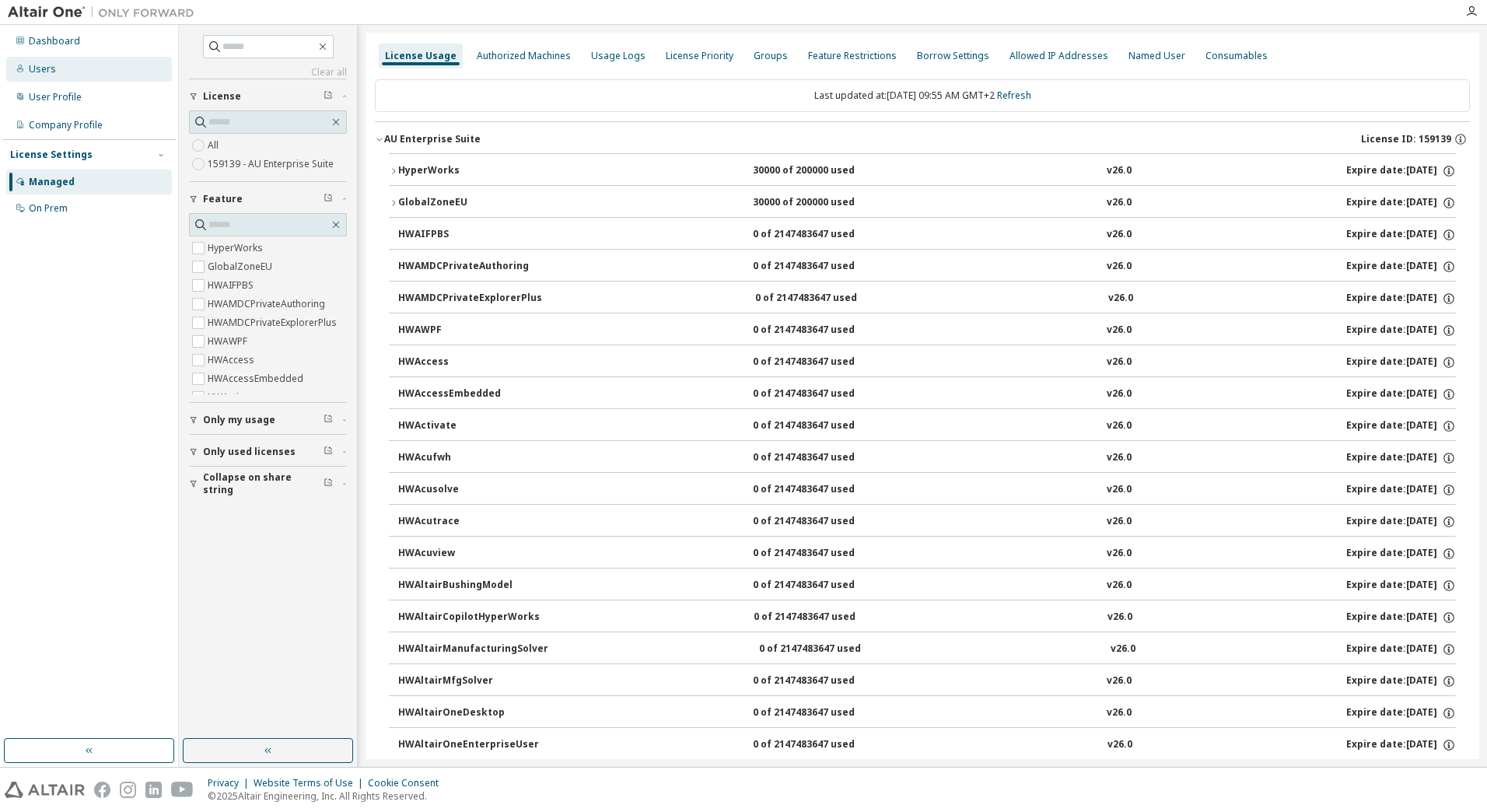
click at [103, 63] on div "Users" at bounding box center [89, 69] width 166 height 25
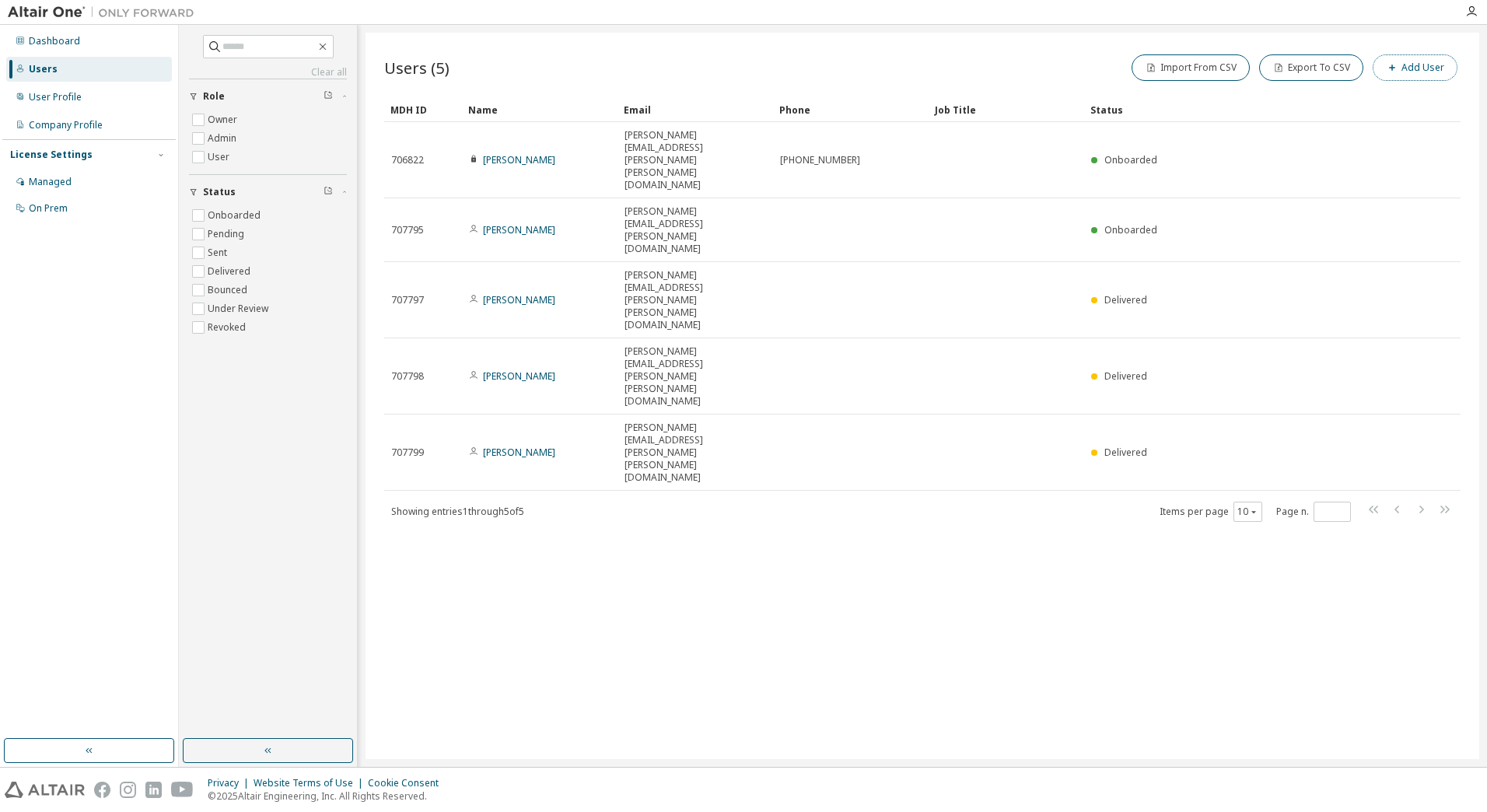
click at [1443, 73] on button "Add User" at bounding box center [1415, 68] width 85 height 27
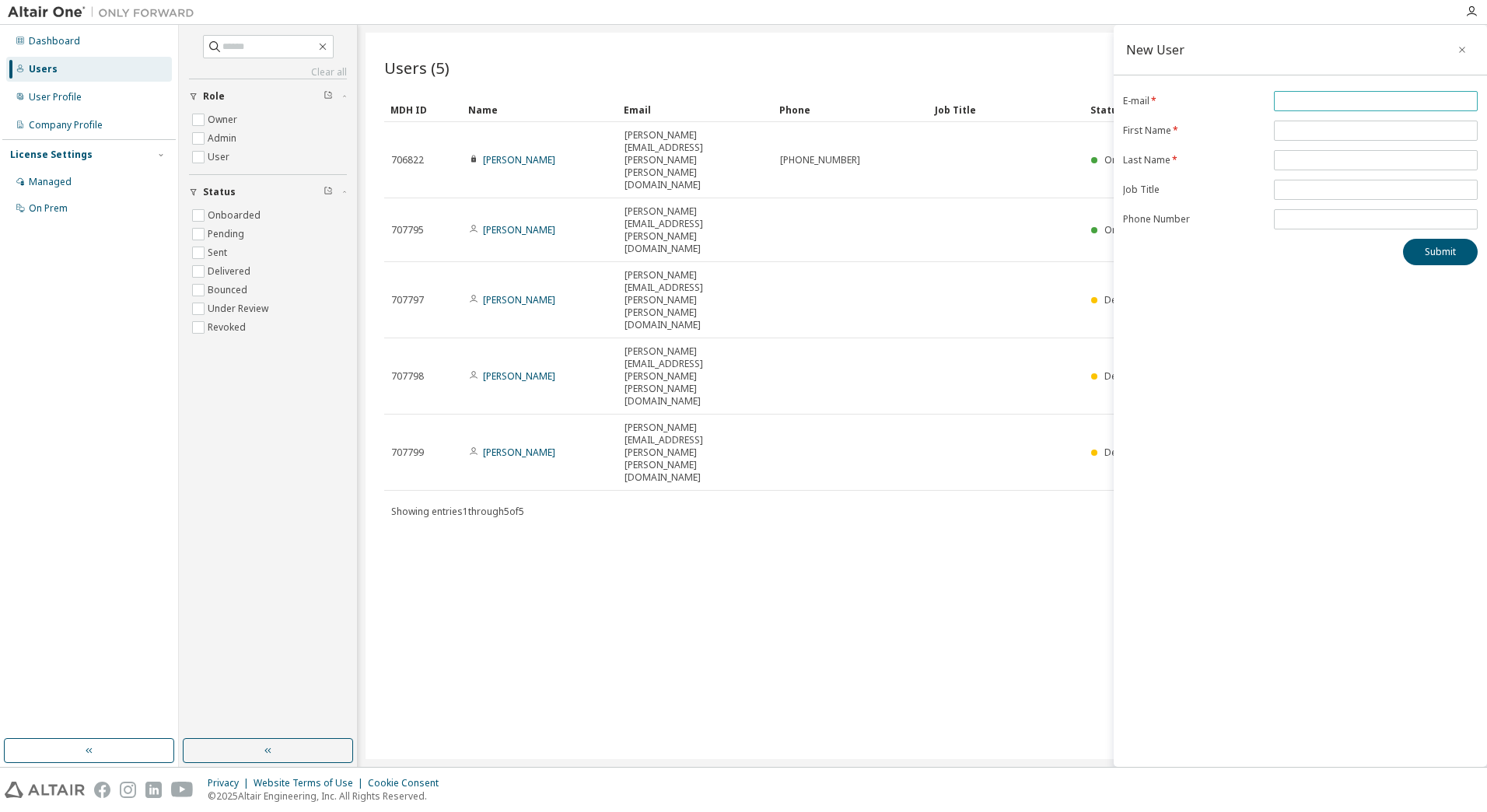
click at [1316, 100] on input "email" at bounding box center [1375, 101] width 196 height 13
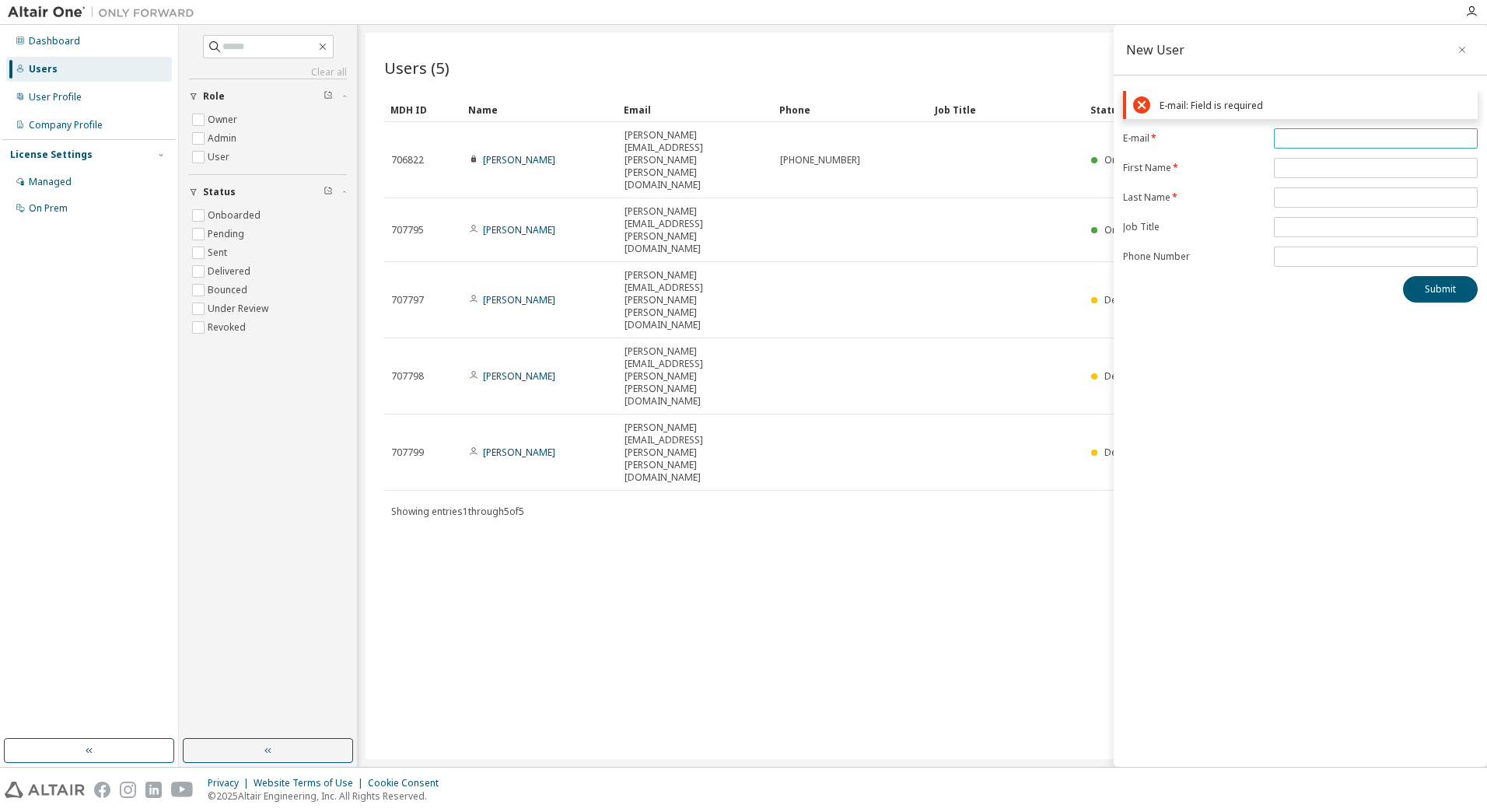
click at [1353, 134] on input "email" at bounding box center [1375, 138] width 196 height 13
paste input "**********"
type input "**********"
click at [1317, 168] on form "**********" at bounding box center [1300, 197] width 355 height 138
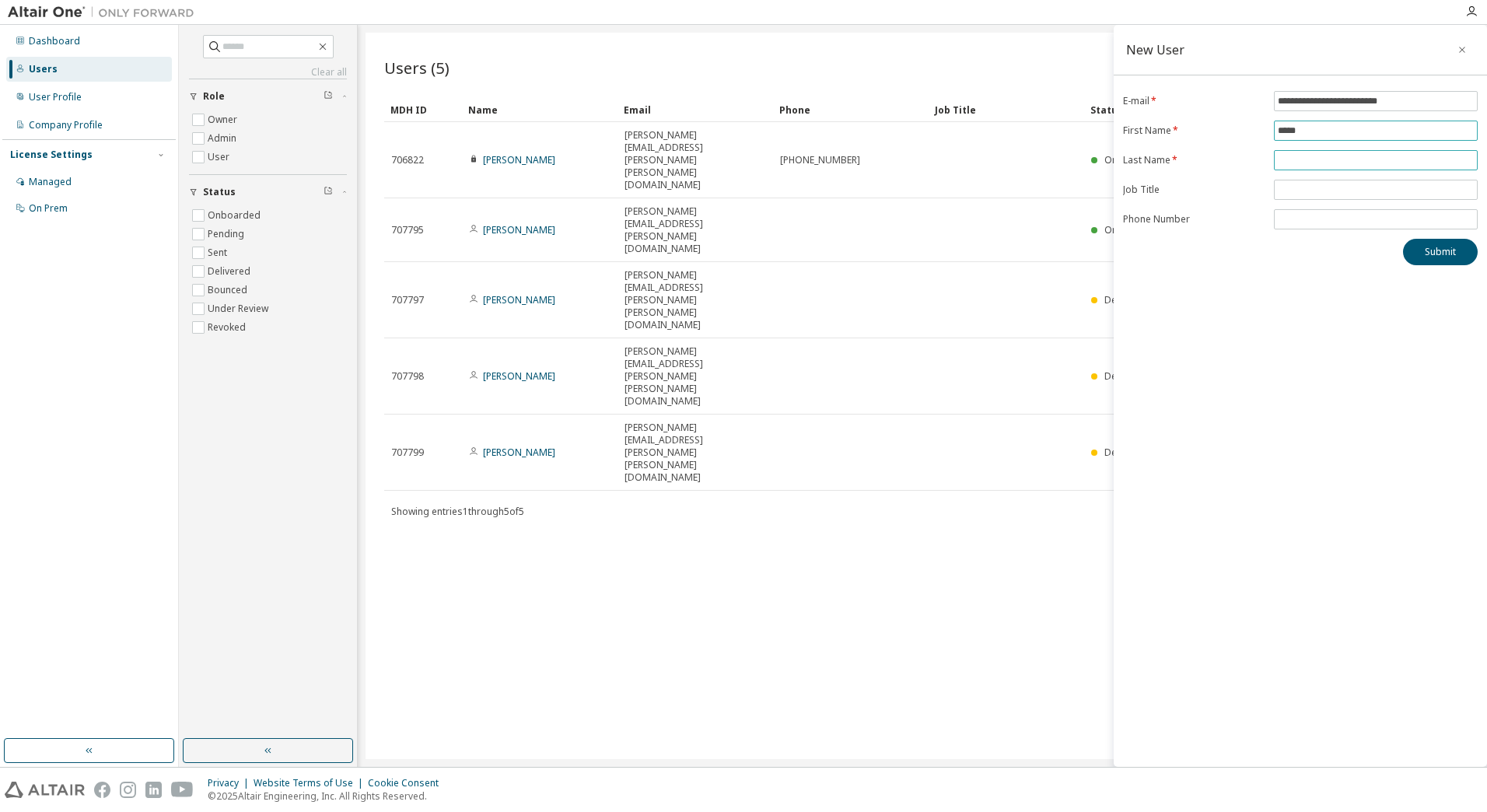
type input "*****"
click at [1287, 154] on input "text" at bounding box center [1375, 160] width 196 height 13
type input "*********"
click at [1441, 253] on button "Submit" at bounding box center [1441, 252] width 75 height 27
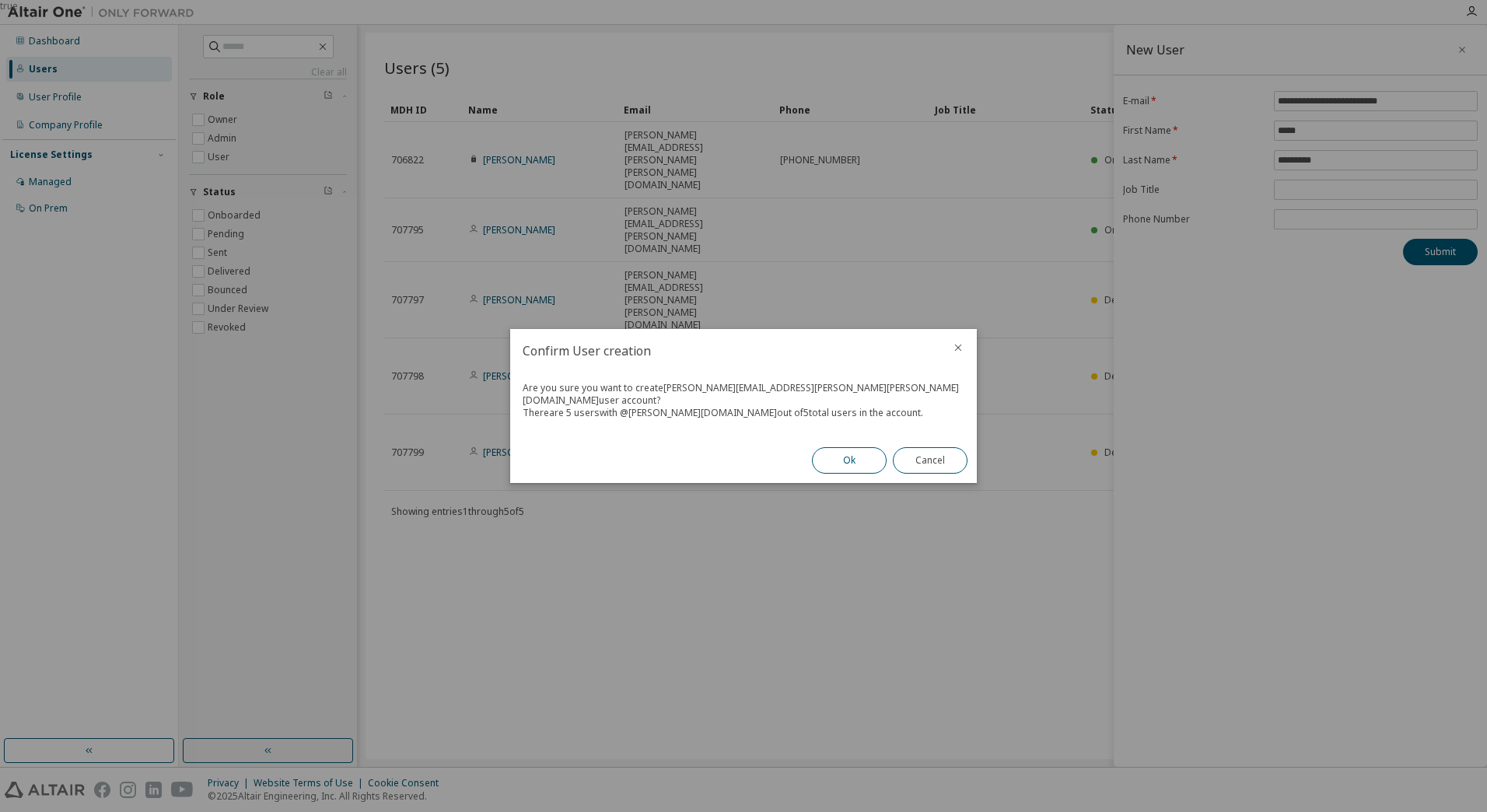
drag, startPoint x: 863, startPoint y: 447, endPoint x: 859, endPoint y: 457, distance: 10.8
click at [859, 457] on button "Ok" at bounding box center [849, 461] width 75 height 27
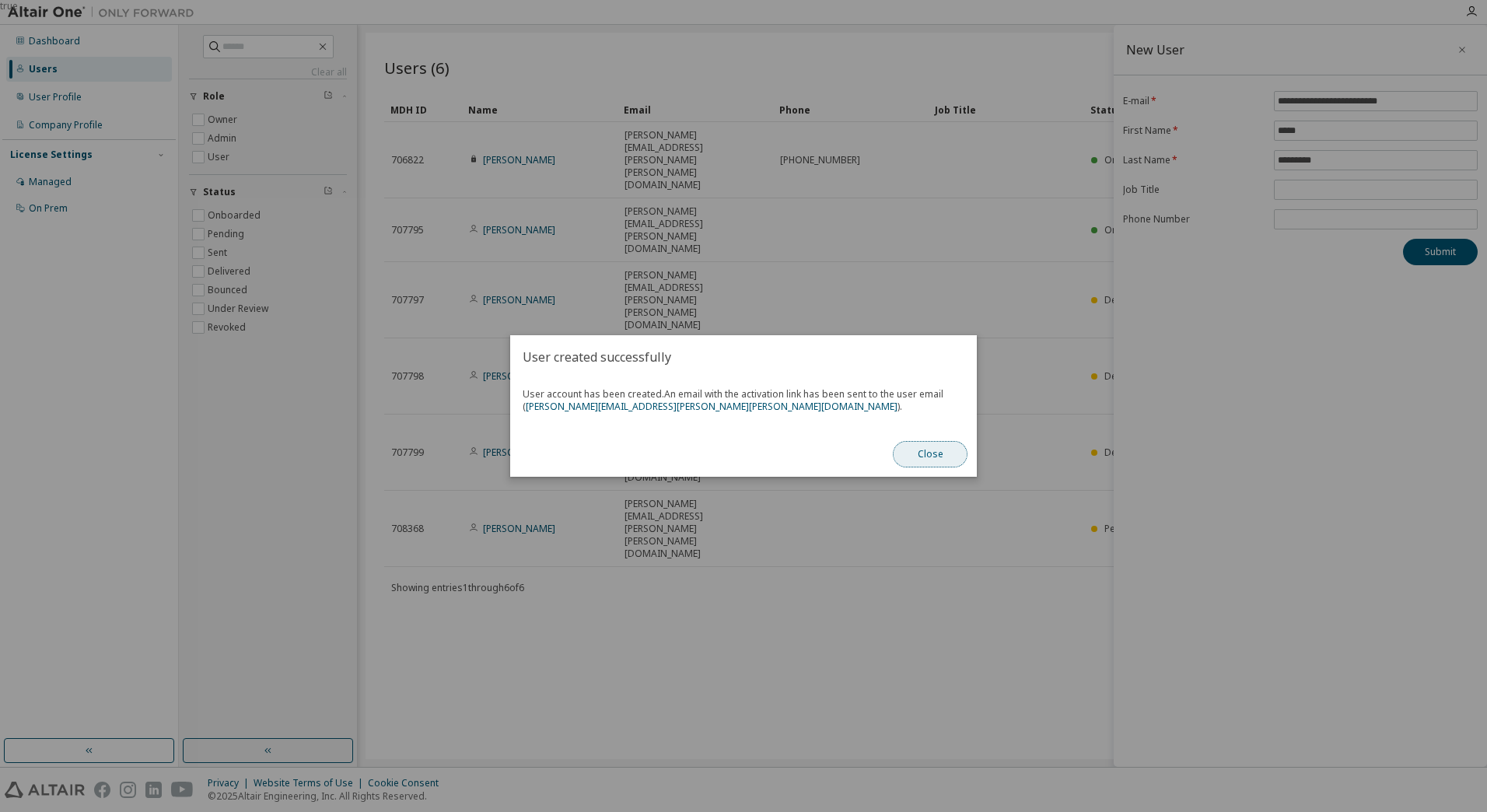
click at [944, 457] on button "Close" at bounding box center [930, 454] width 75 height 27
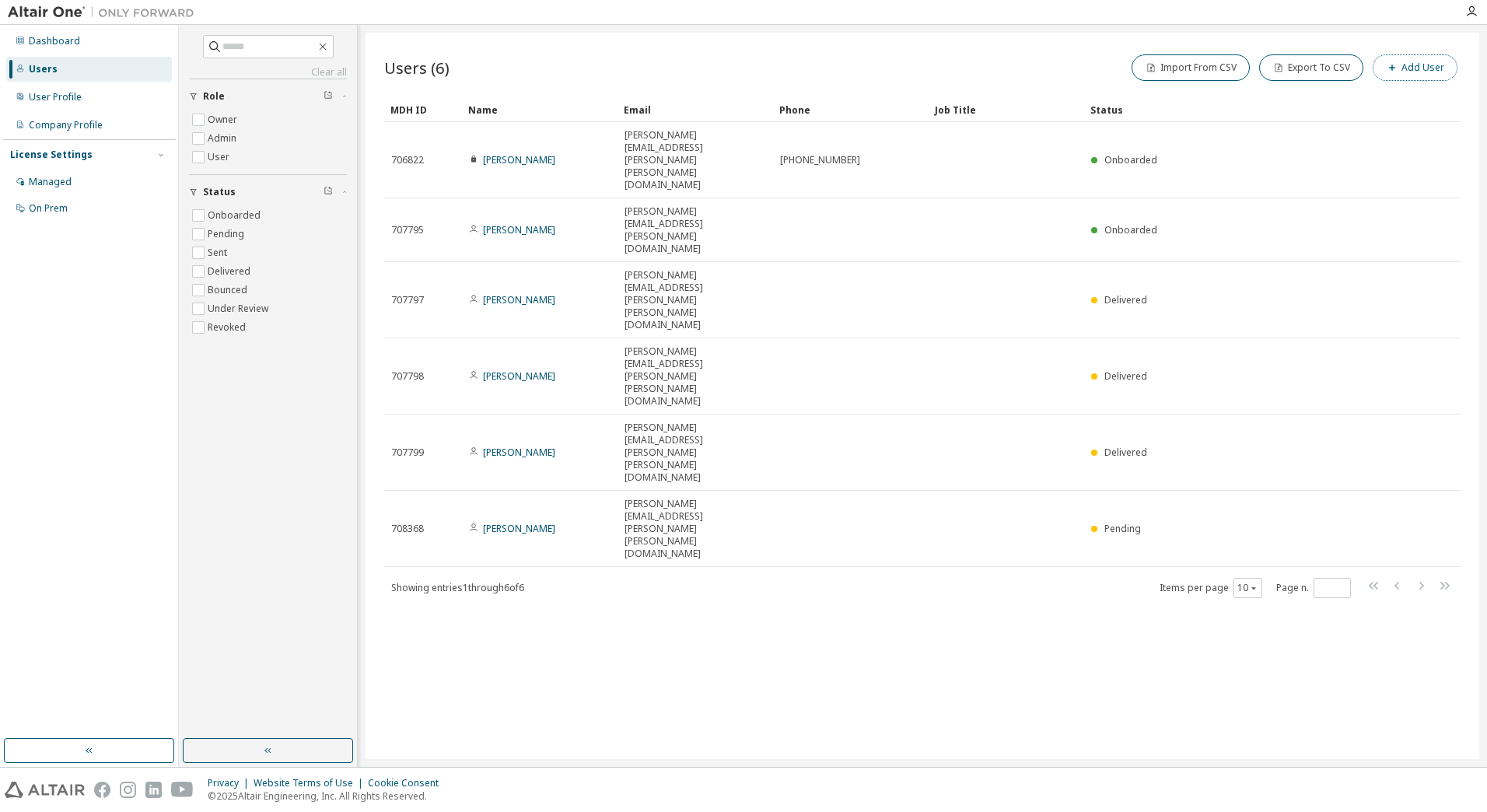
click at [1431, 75] on button "Add User" at bounding box center [1415, 68] width 85 height 27
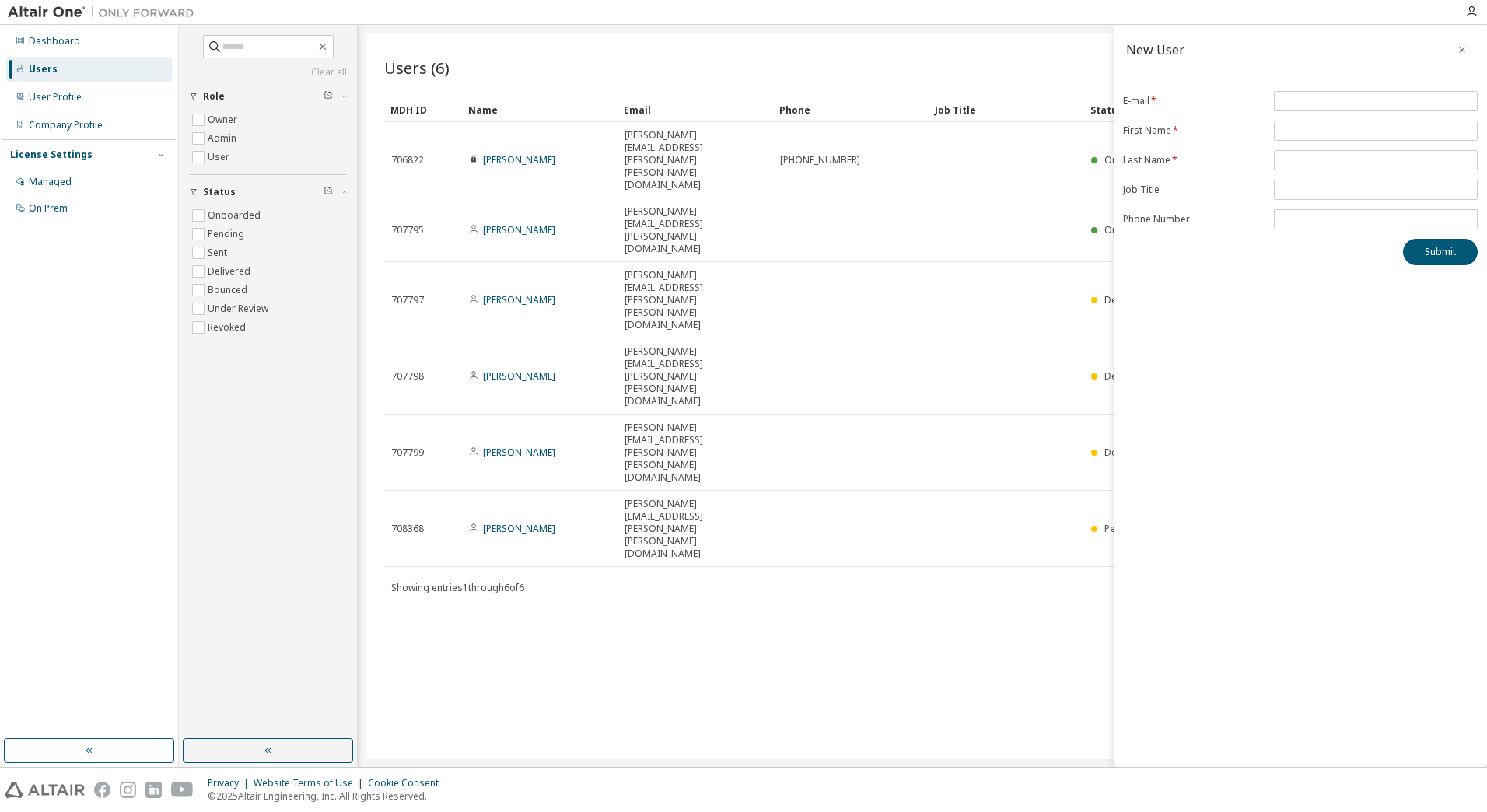
click at [1369, 112] on form "E-mail * First Name * Last Name * Job Title Phone Number" at bounding box center [1300, 160] width 355 height 138
click at [1377, 99] on input "email" at bounding box center [1375, 101] width 196 height 13
paste input "**********"
type input "**********"
click at [1359, 129] on input "text" at bounding box center [1375, 130] width 196 height 13
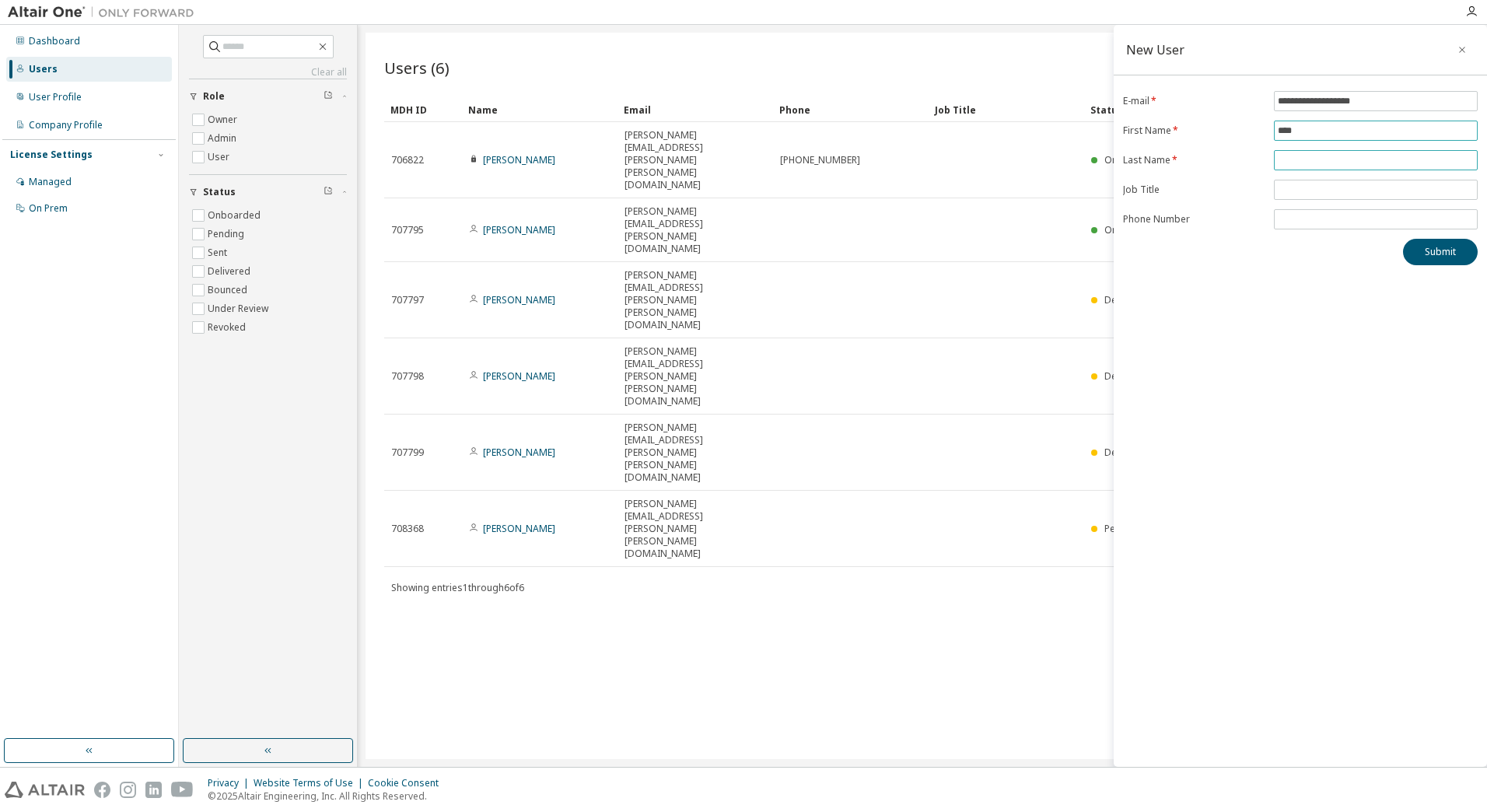
type input "****"
click at [1323, 152] on span at bounding box center [1375, 160] width 204 height 20
click at [1323, 163] on input "text" at bounding box center [1375, 160] width 196 height 13
type input "***"
click at [1417, 255] on button "Submit" at bounding box center [1441, 252] width 75 height 27
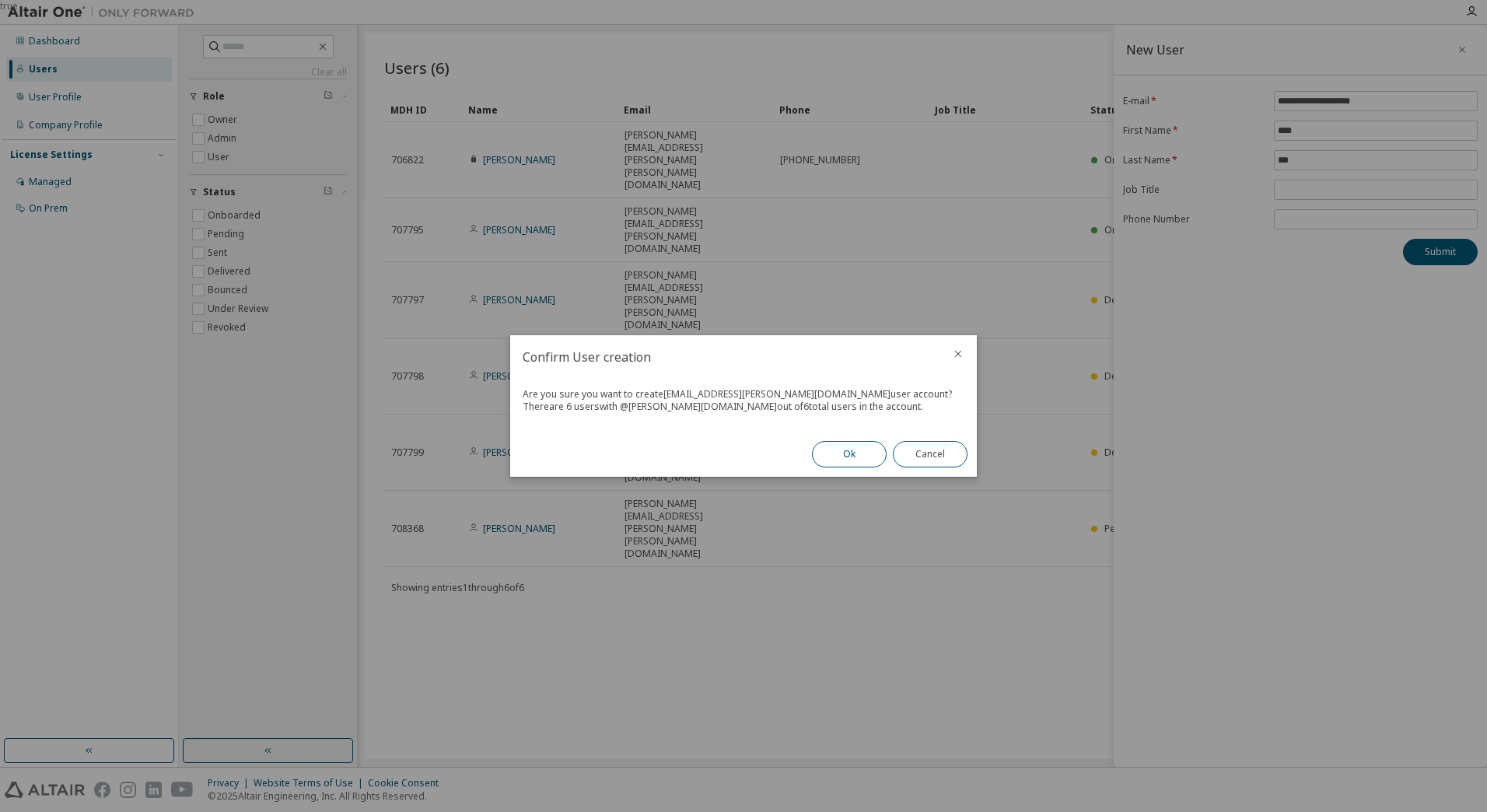
click at [879, 452] on button "Ok" at bounding box center [849, 454] width 75 height 27
click at [915, 461] on button "Close" at bounding box center [930, 454] width 75 height 27
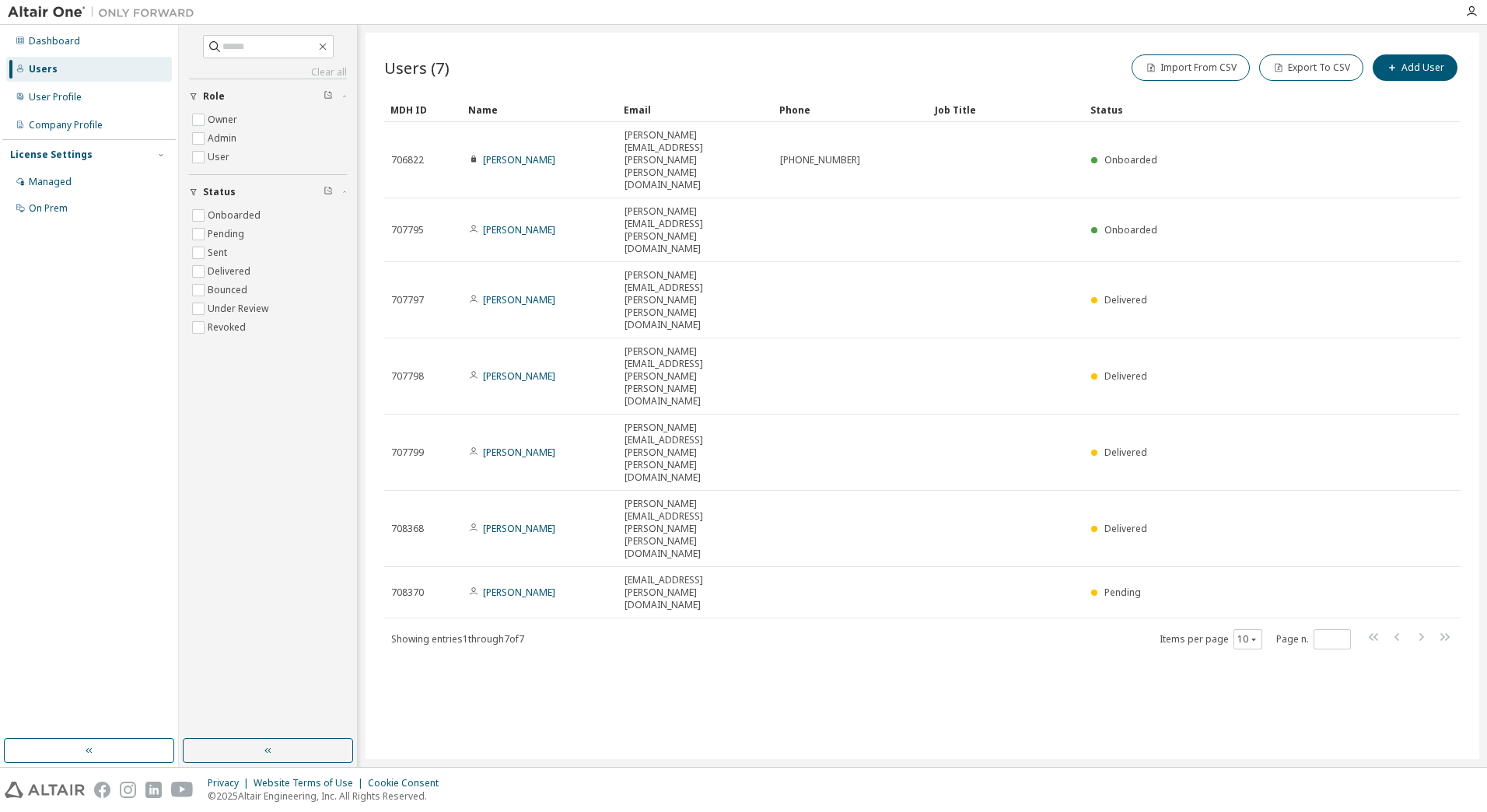
click at [51, 10] on img at bounding box center [105, 13] width 194 height 16
click at [51, 34] on div "Dashboard" at bounding box center [89, 42] width 166 height 25
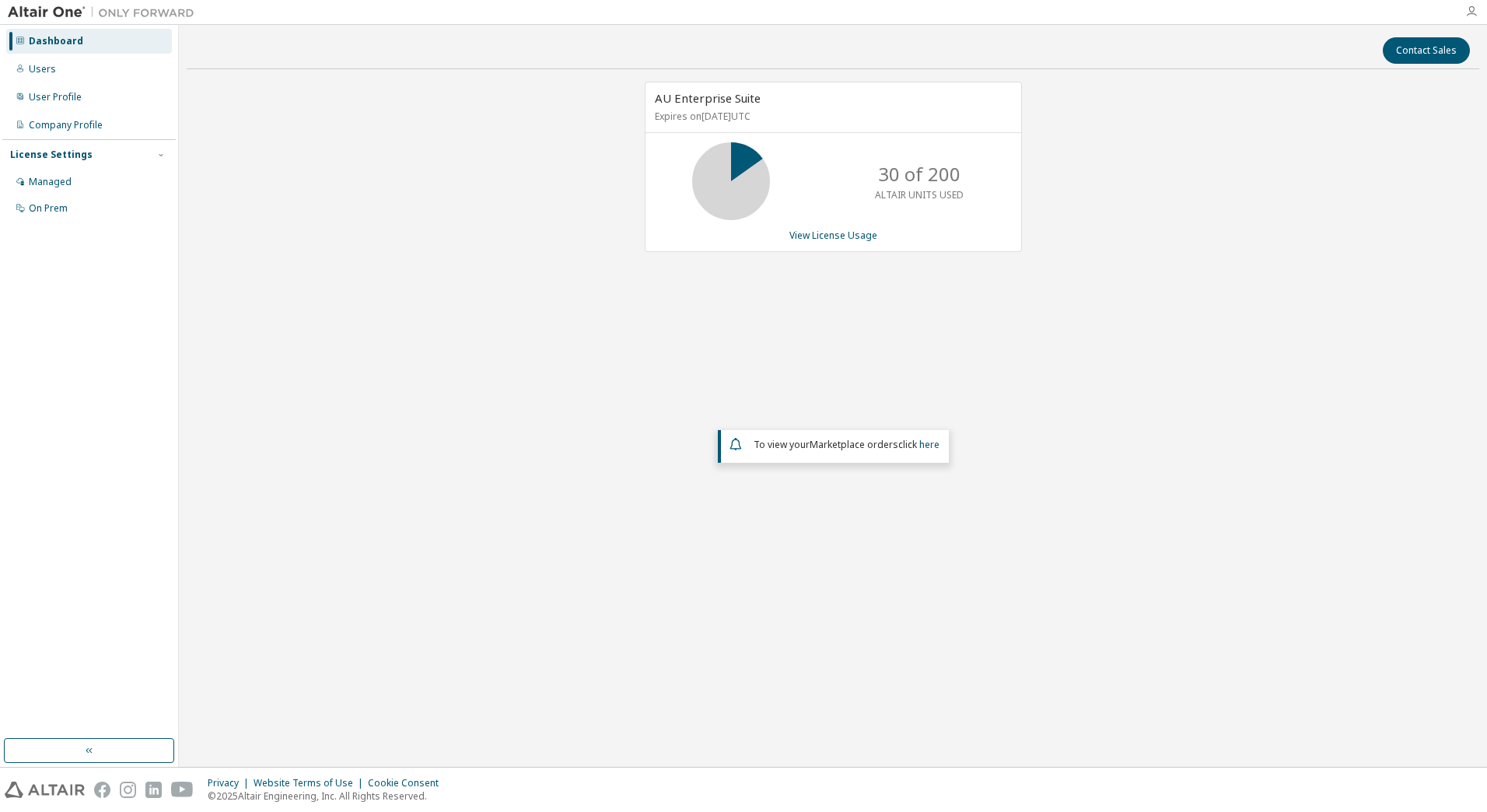
click at [1473, 14] on icon "button" at bounding box center [1472, 12] width 13 height 13
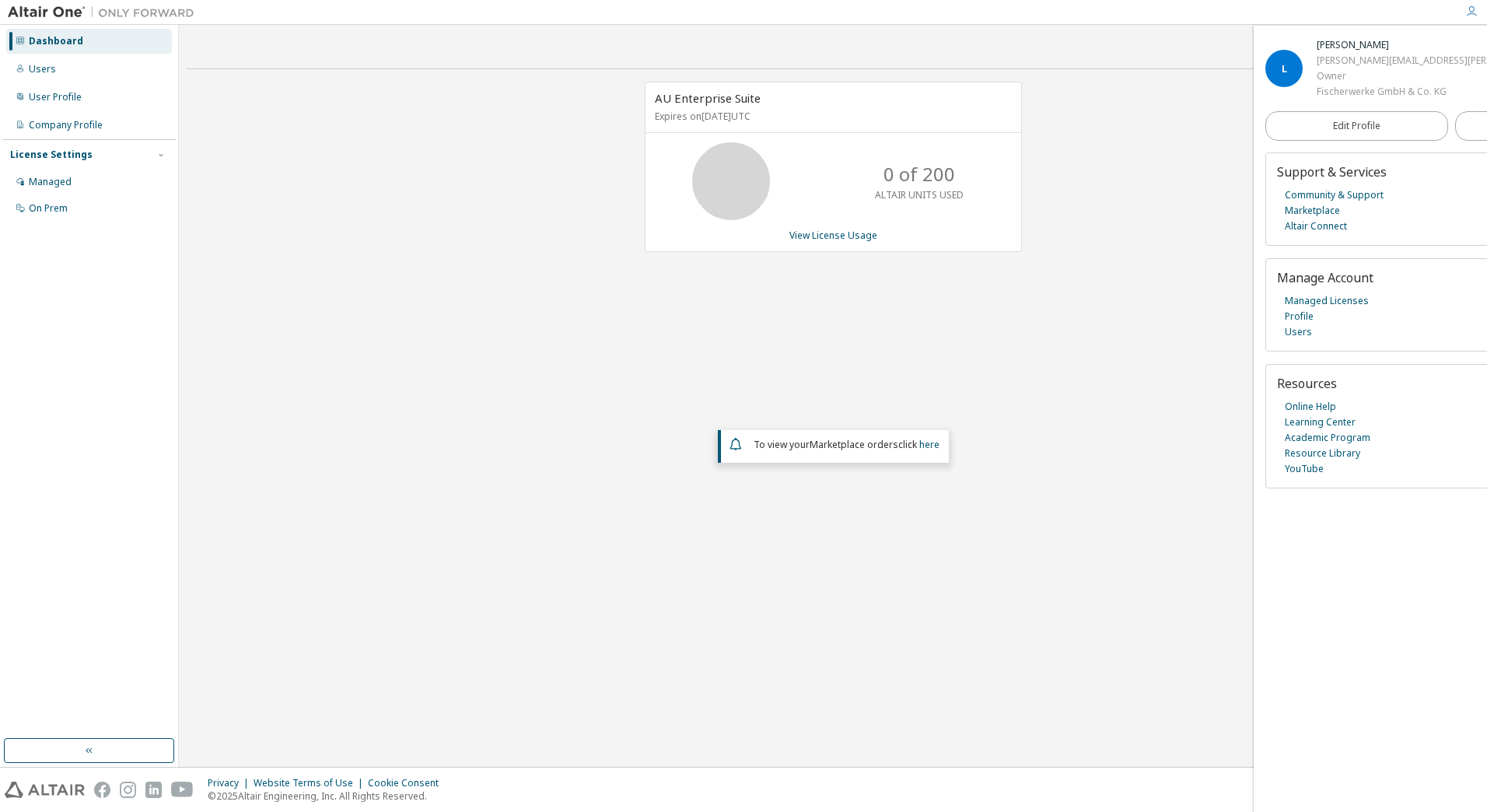
click at [677, 347] on div "AU Enterprise Suite Expires on November 20, 2025 UTC 0 of 200 ALTAIR UNITS USED…" at bounding box center [833, 346] width 1293 height 528
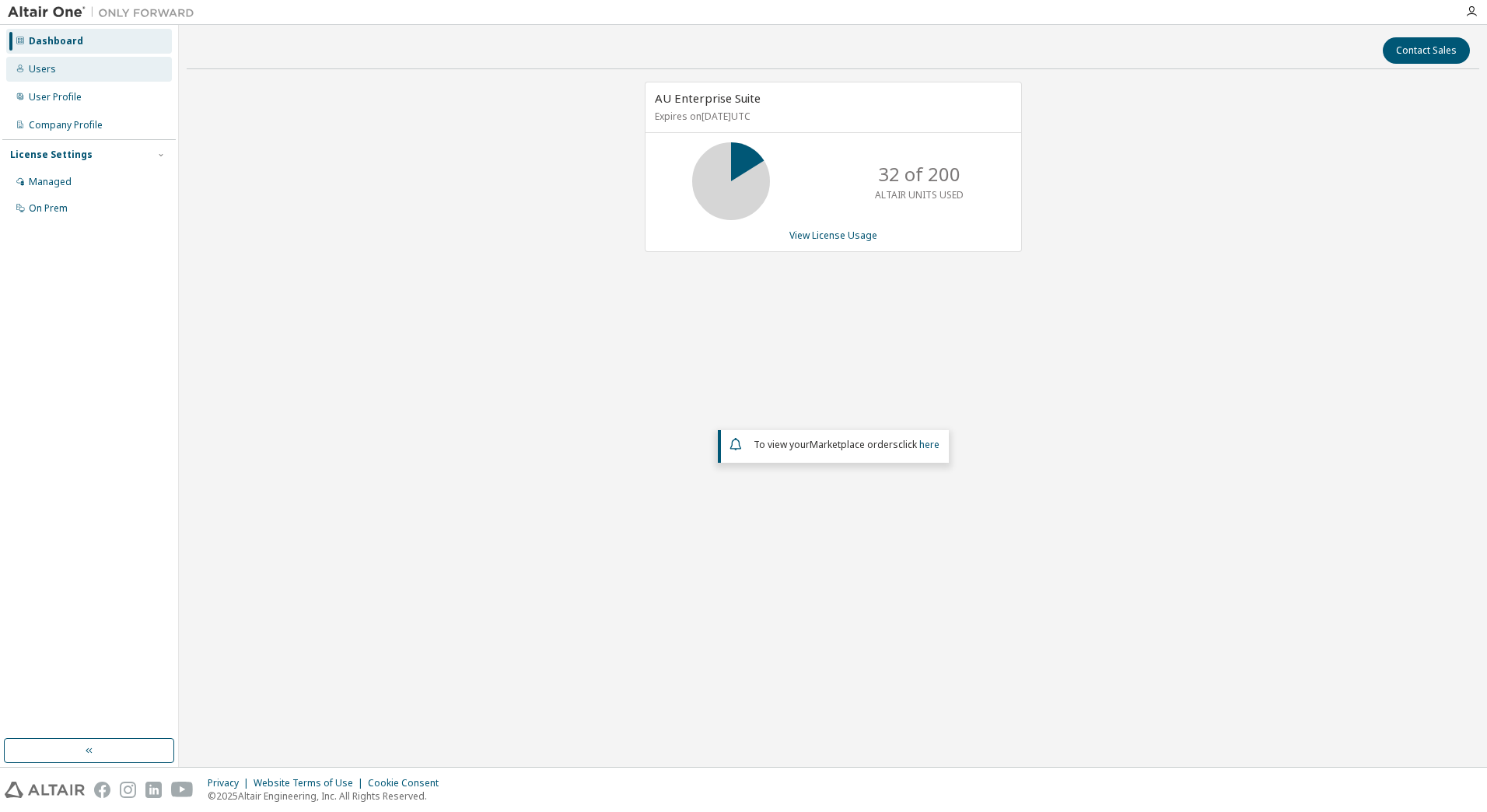
click at [61, 68] on div "Users" at bounding box center [89, 69] width 166 height 25
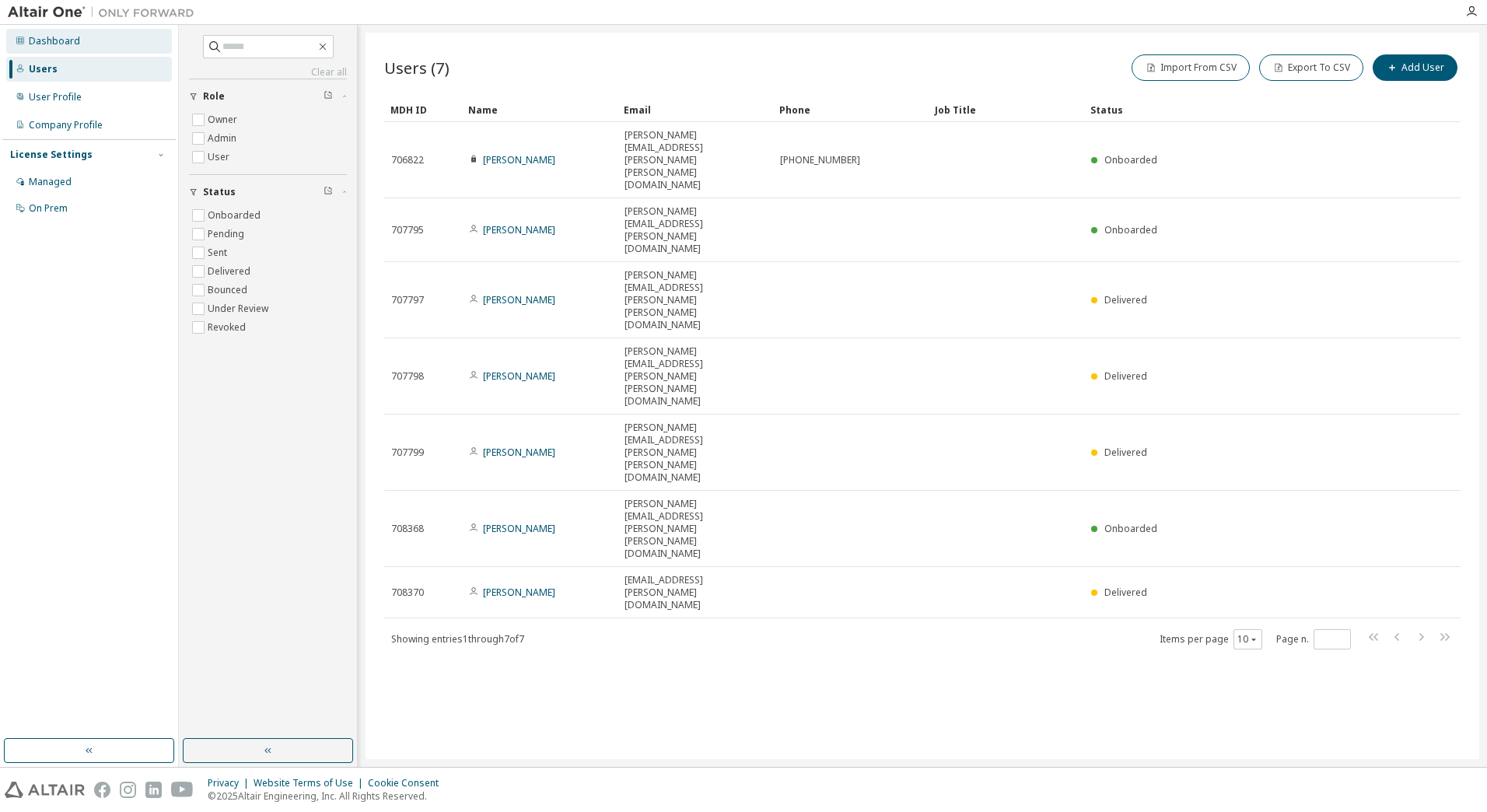
click at [75, 42] on div "Dashboard" at bounding box center [54, 42] width 51 height 13
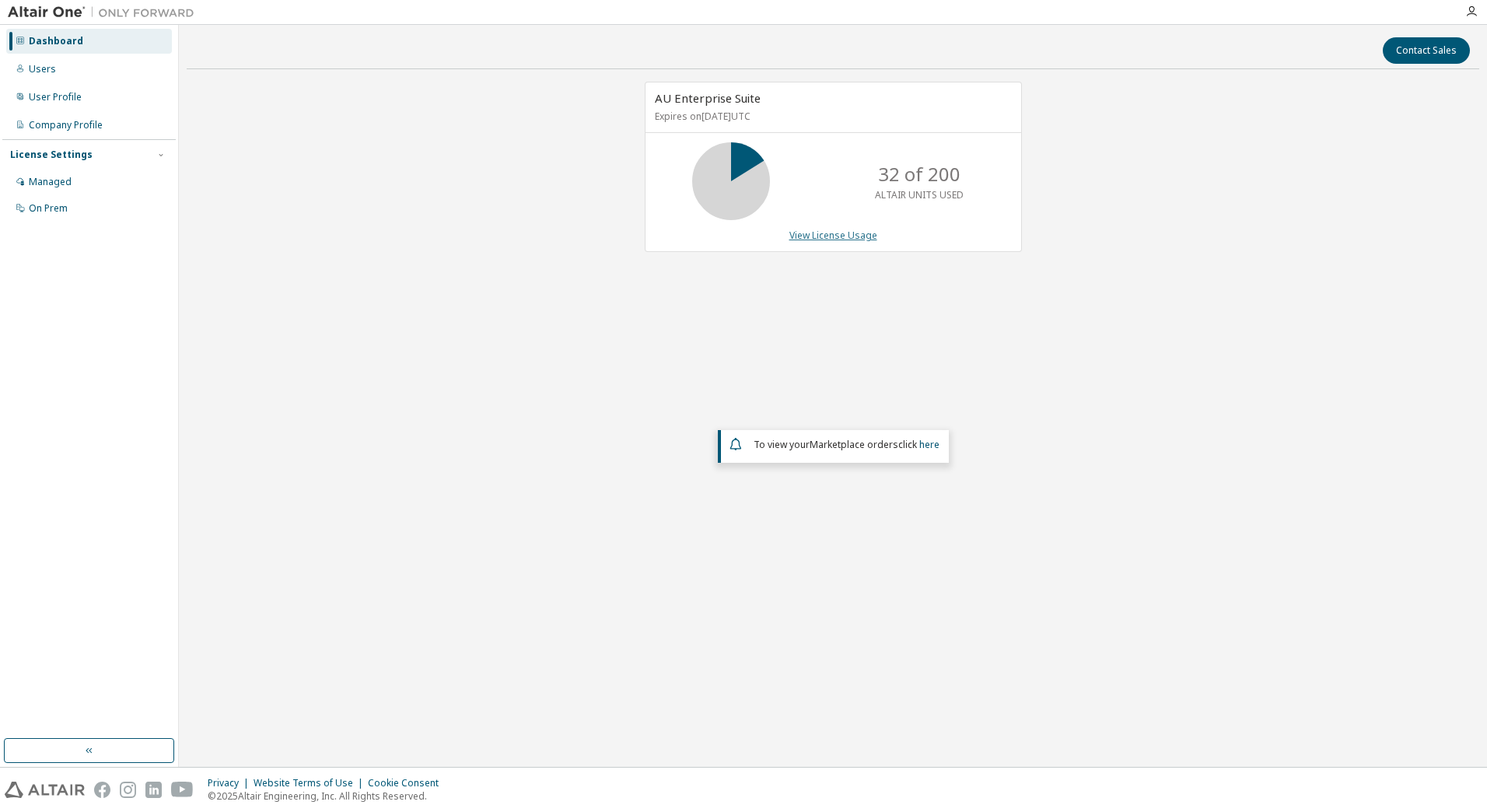
click at [815, 234] on link "View License Usage" at bounding box center [834, 235] width 88 height 13
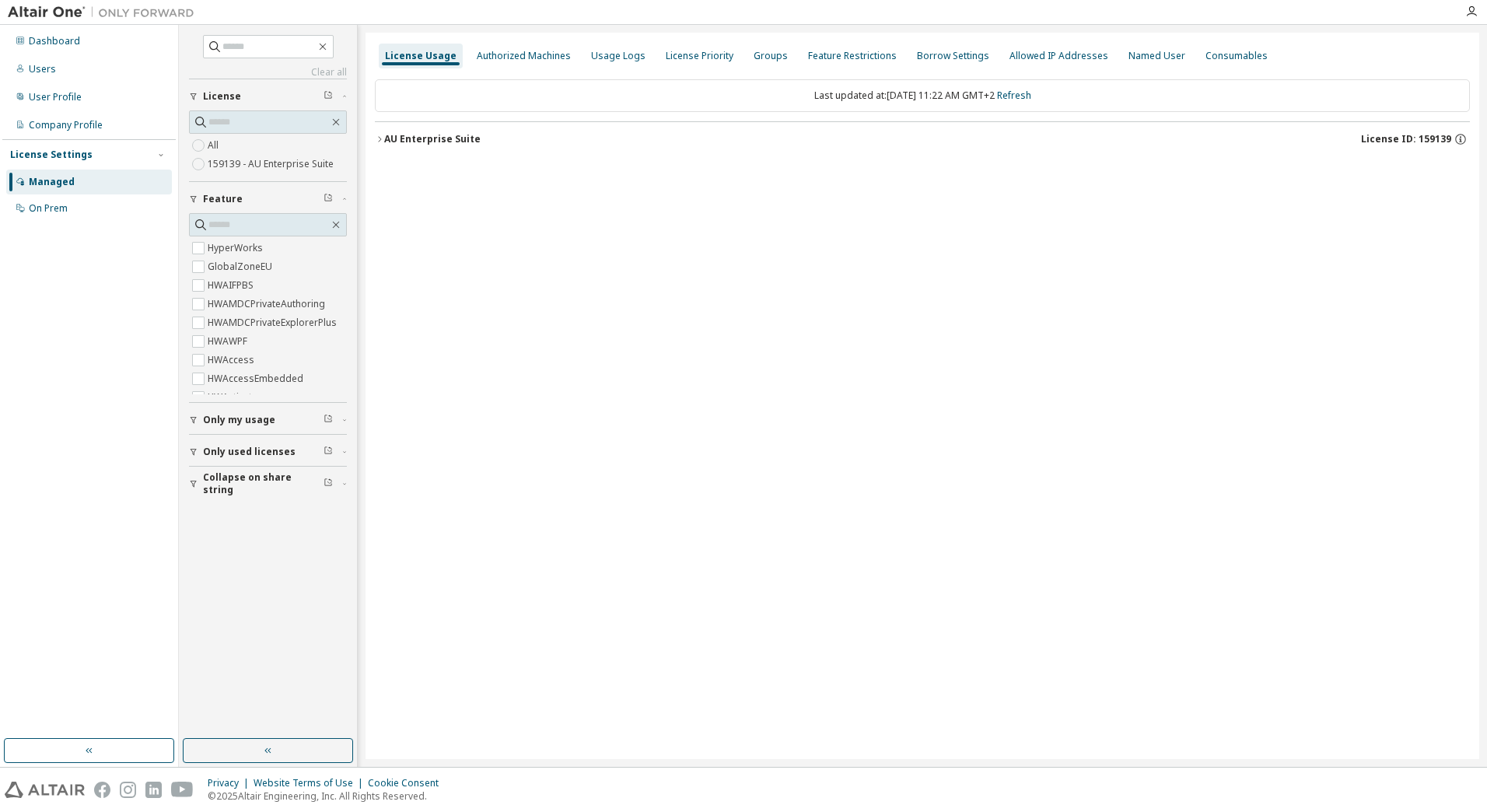
click at [414, 134] on div "AU Enterprise Suite" at bounding box center [432, 139] width 97 height 13
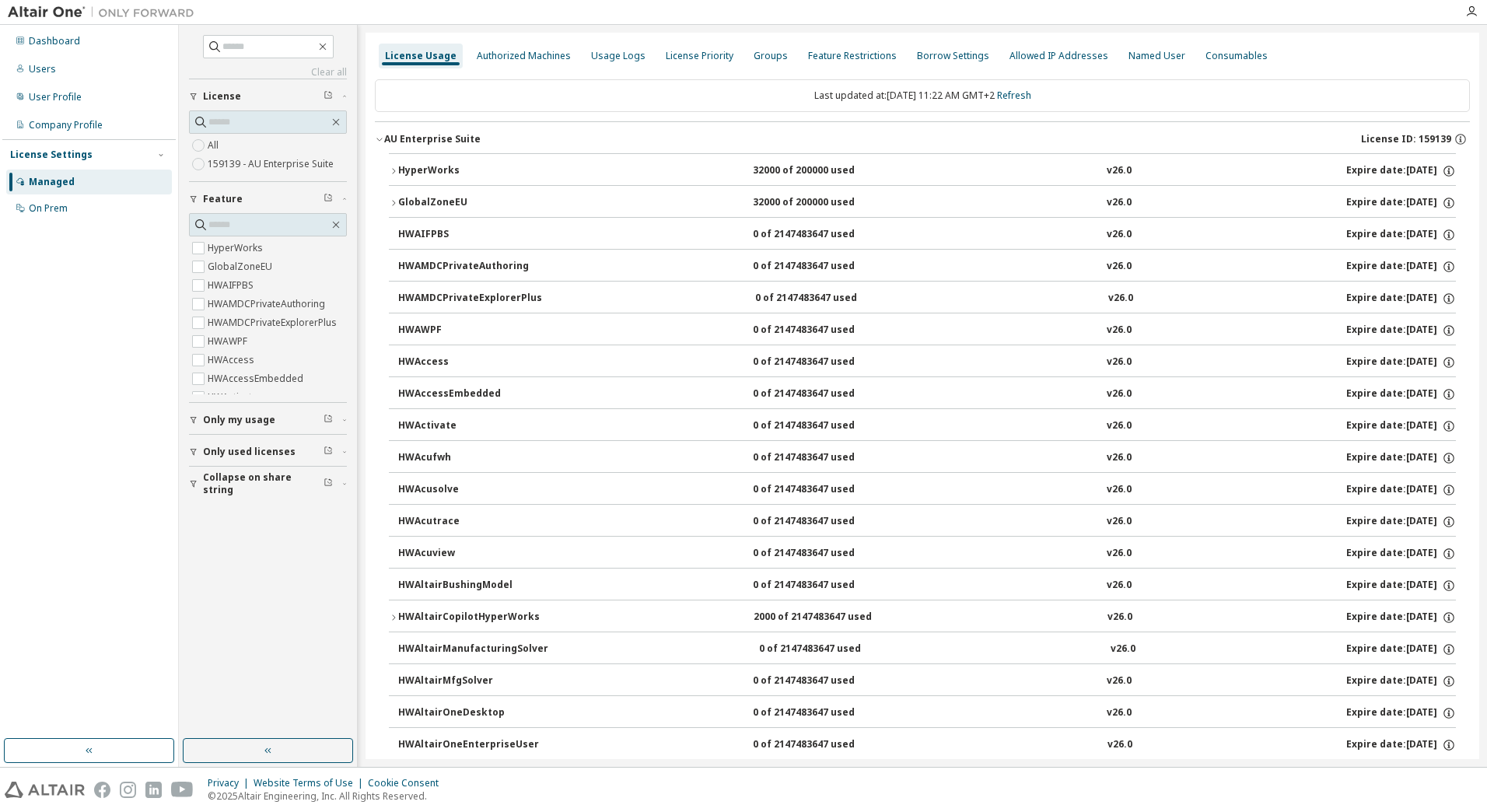
click at [510, 173] on div "HyperWorks" at bounding box center [468, 171] width 140 height 14
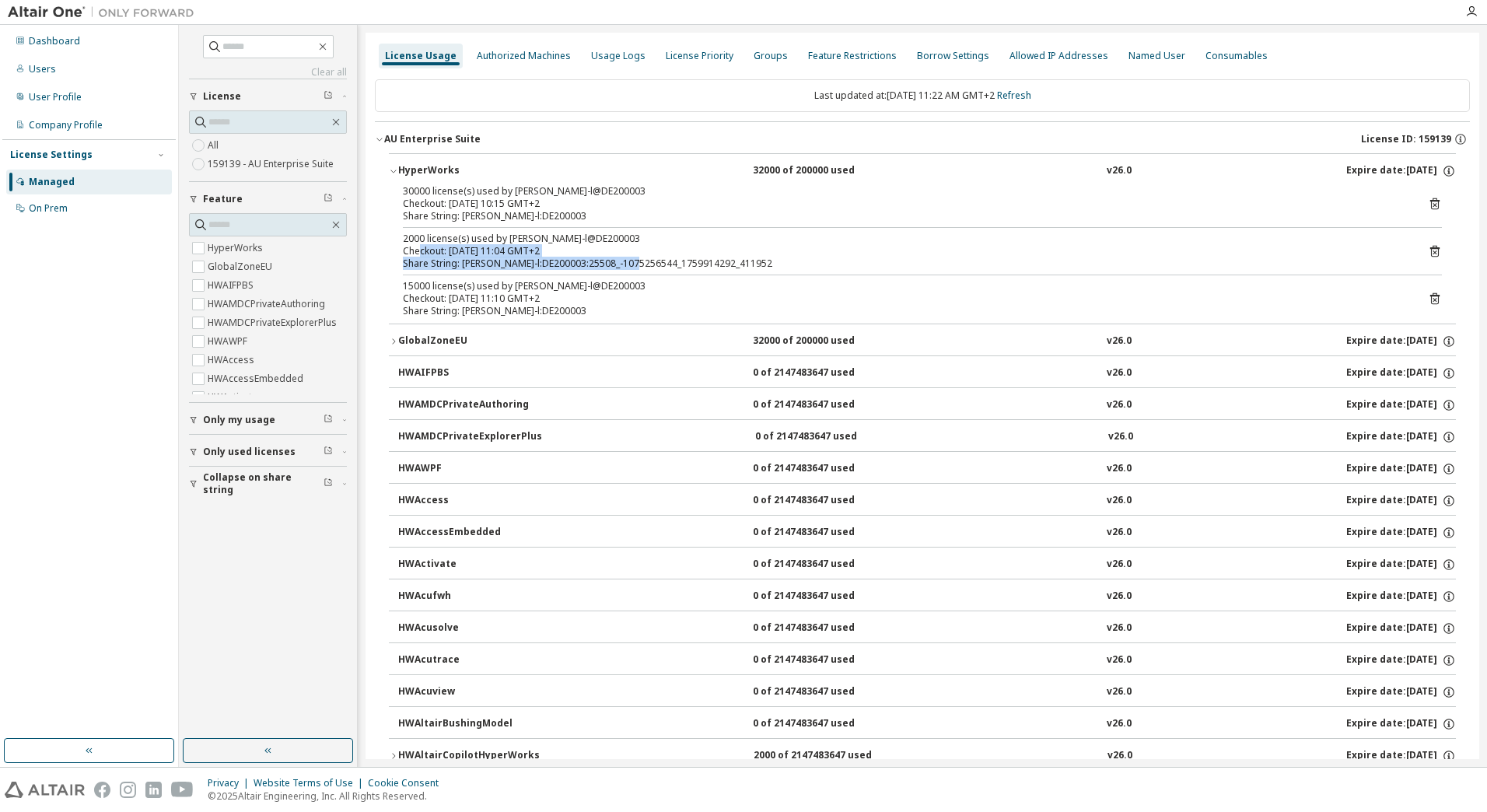
drag, startPoint x: 420, startPoint y: 253, endPoint x: 631, endPoint y: 264, distance: 211.3
click at [631, 264] on div "2000 license(s) used by birkemeyer-l@DE200003 Checkout: 2025-10-08 11:04 GMT+2 …" at bounding box center [904, 251] width 1002 height 37
click at [502, 347] on div "GlobalZoneEU" at bounding box center [468, 341] width 140 height 14
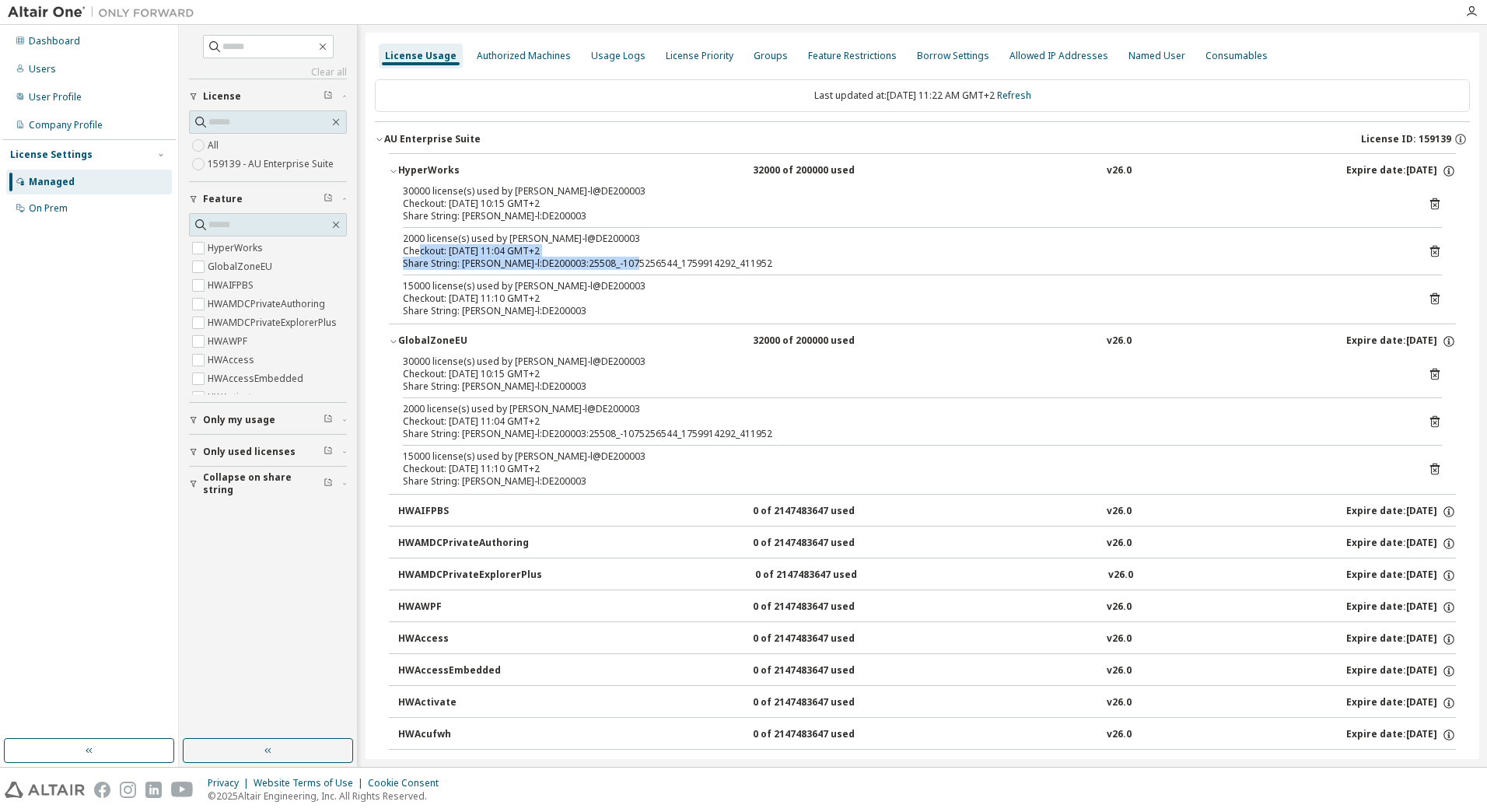
click at [477, 340] on div "GlobalZoneEU" at bounding box center [468, 341] width 140 height 14
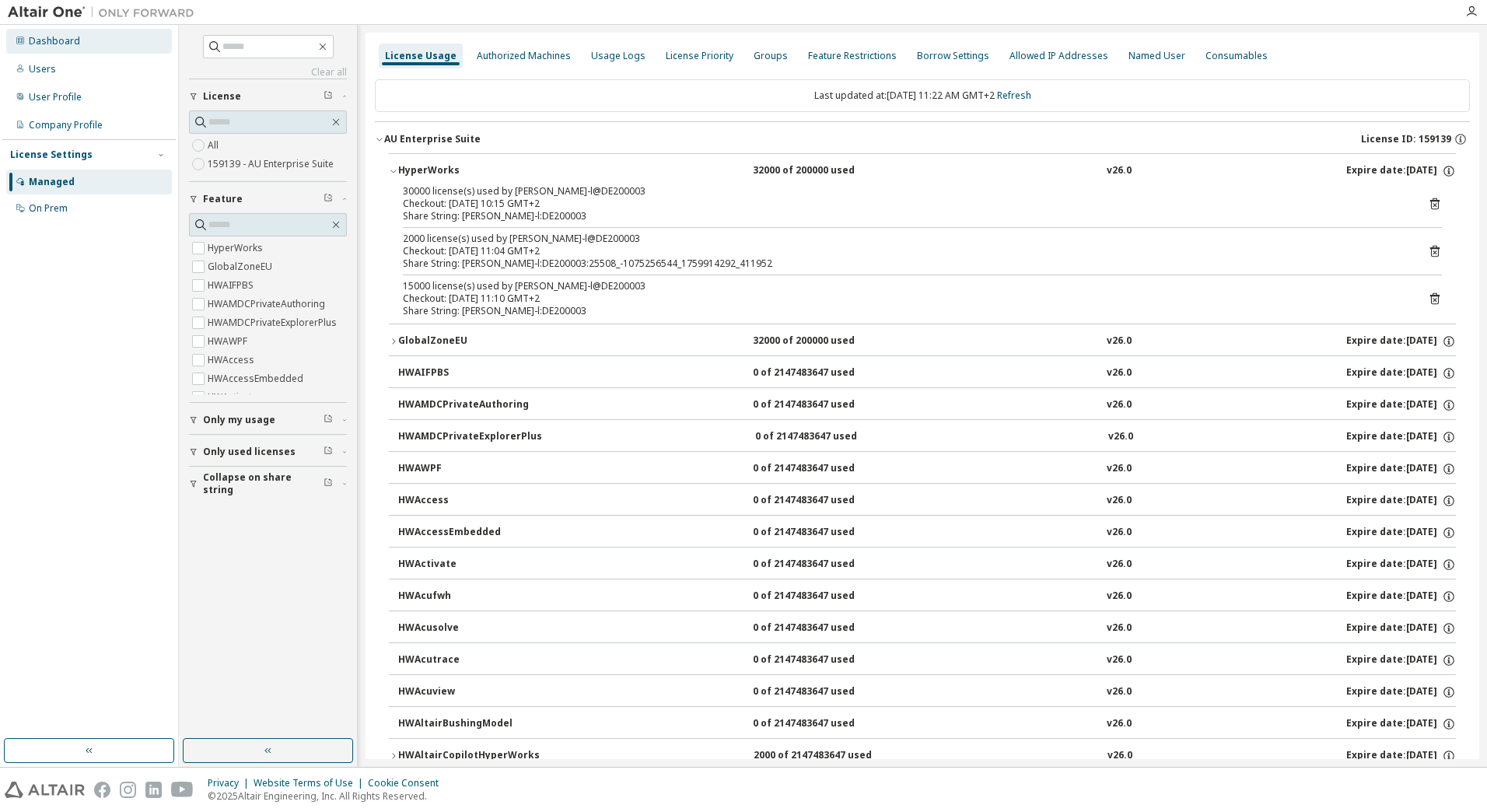
click at [98, 38] on div "Dashboard" at bounding box center [89, 42] width 166 height 25
